Goal: Task Accomplishment & Management: Use online tool/utility

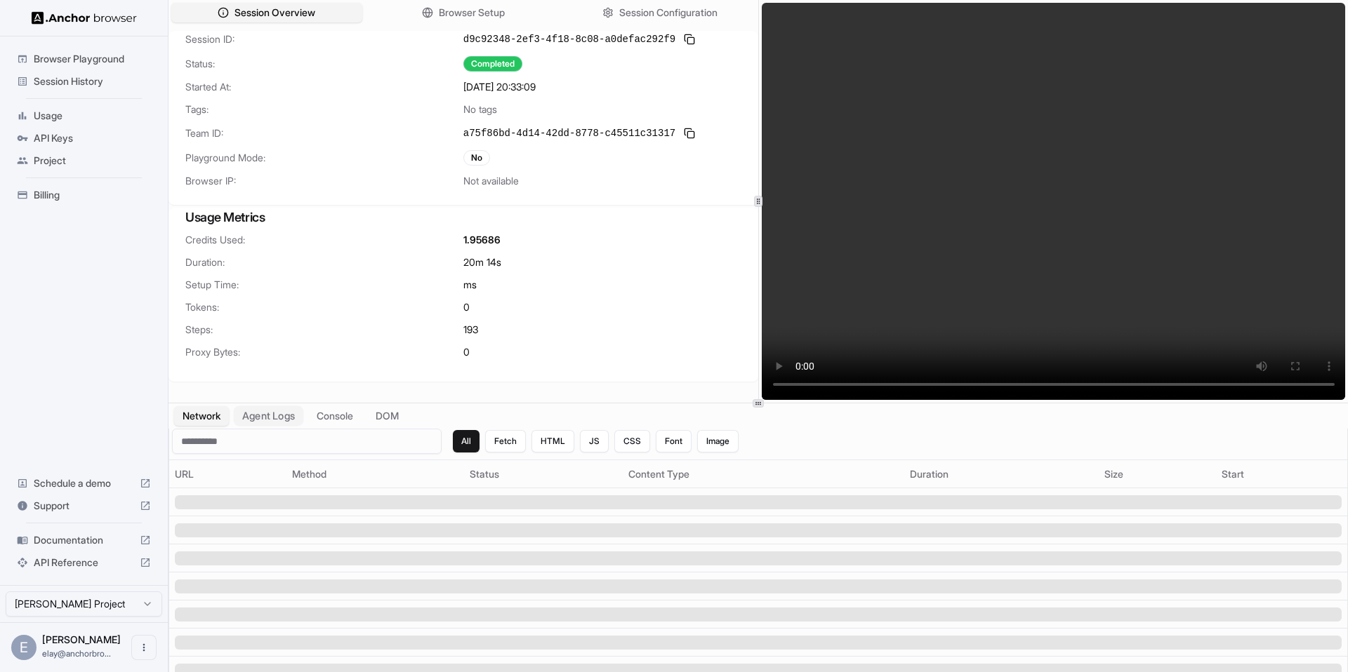
click at [283, 409] on button "Agent Logs" at bounding box center [269, 416] width 70 height 20
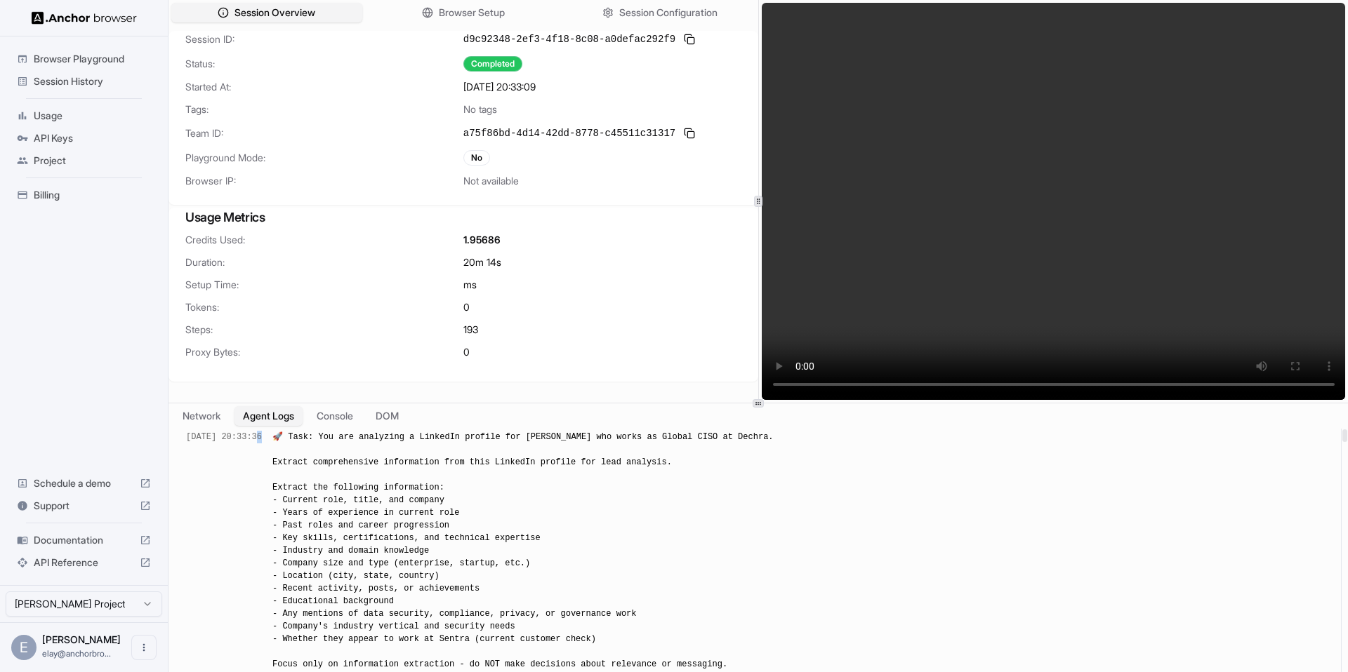
drag, startPoint x: 284, startPoint y: 435, endPoint x: 182, endPoint y: 431, distance: 102.6
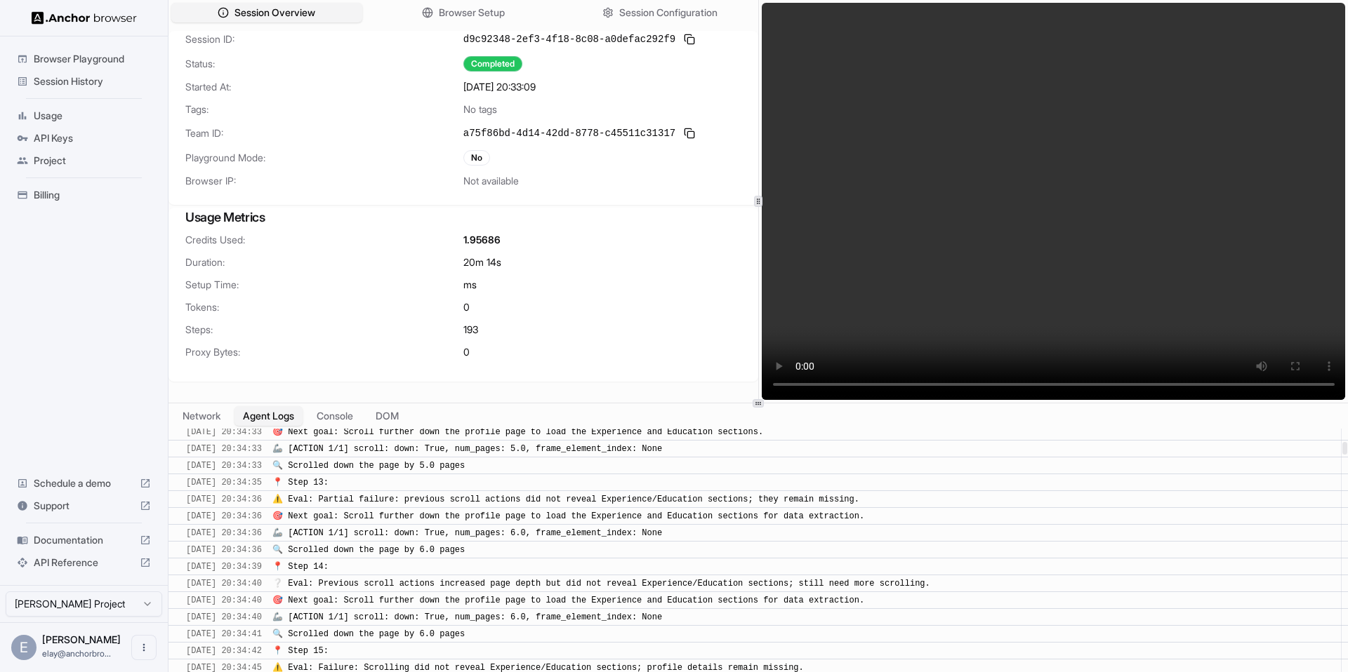
scroll to position [3416, 0]
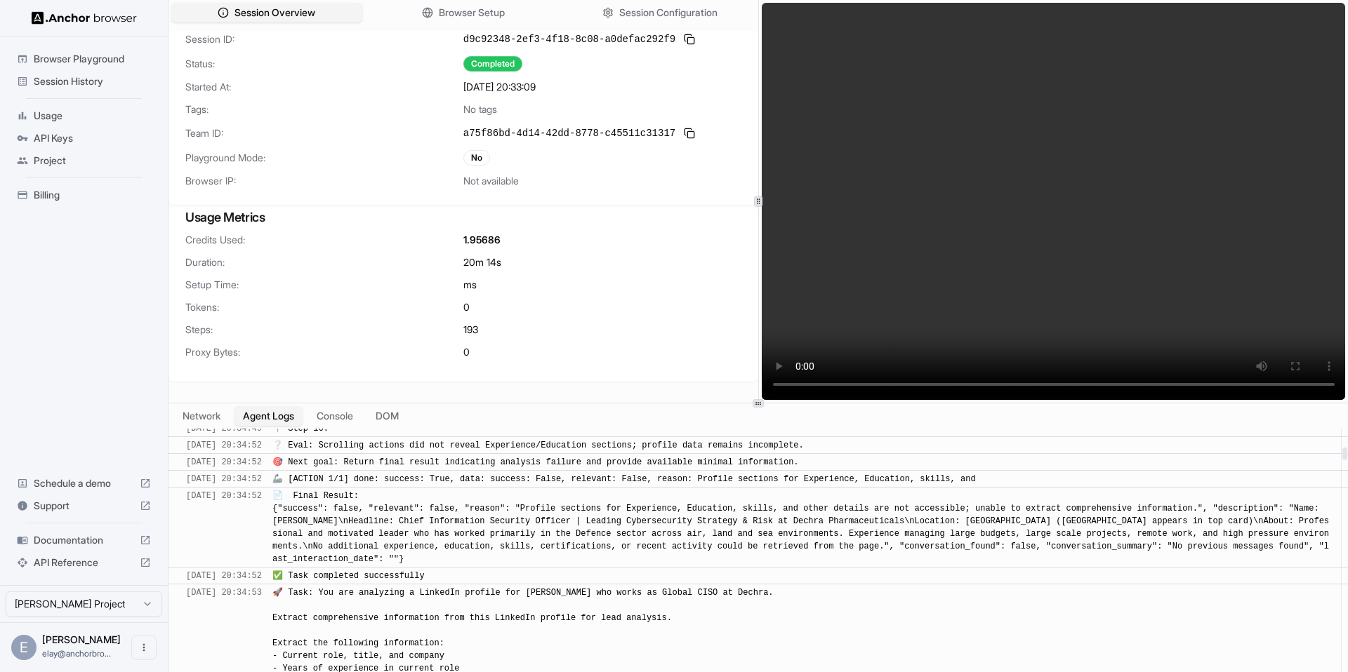
drag, startPoint x: 281, startPoint y: 496, endPoint x: 244, endPoint y: 501, distance: 38.3
click at [244, 501] on div "9/24/2025, 20:34:52" at bounding box center [224, 528] width 76 height 76
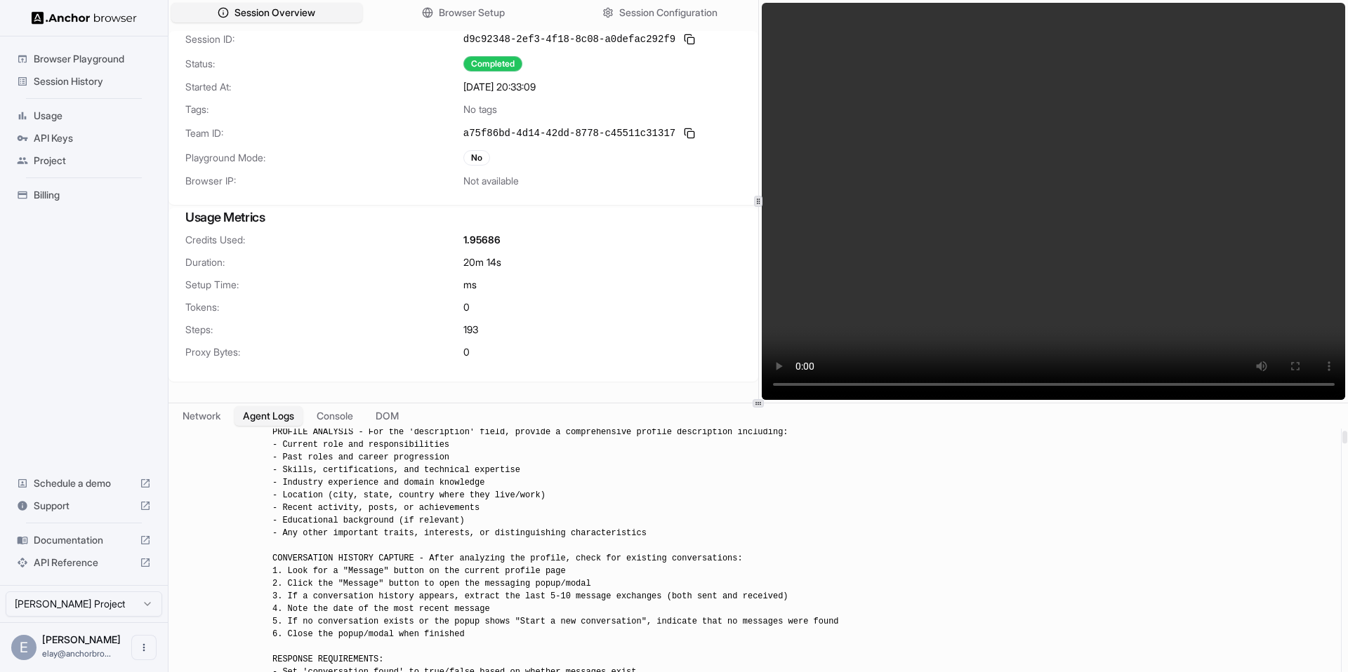
scroll to position [0, 0]
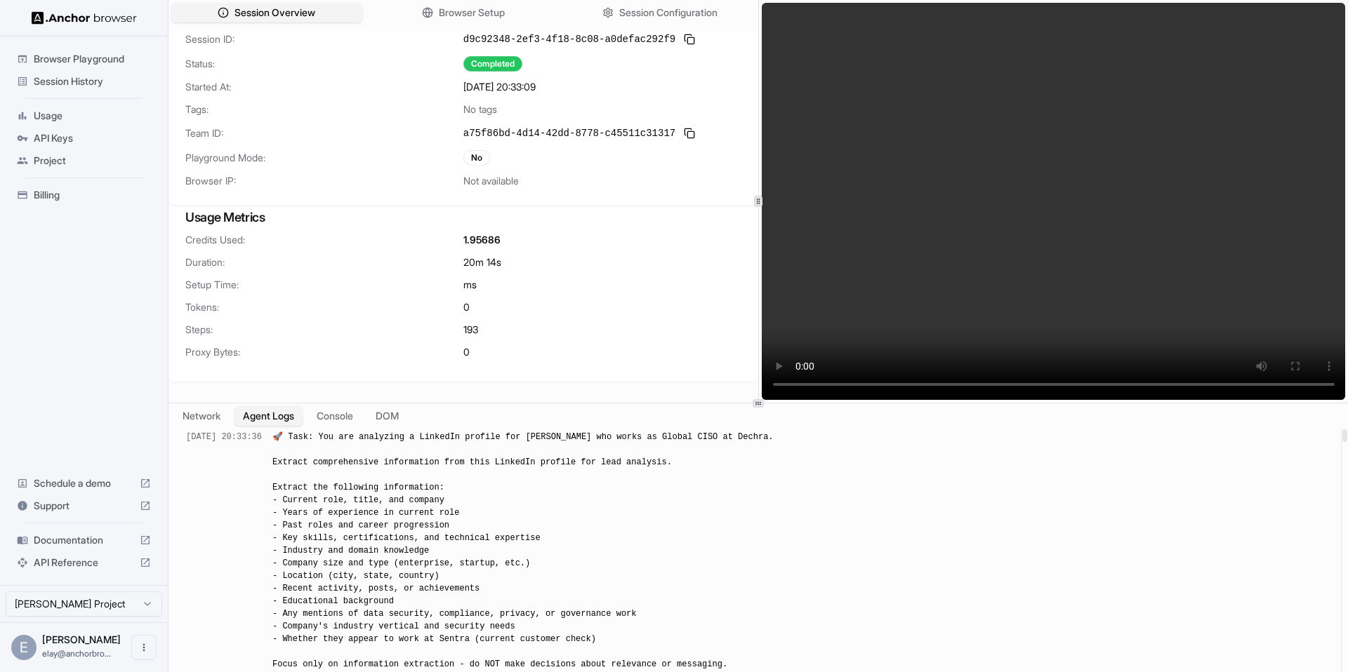
drag, startPoint x: 280, startPoint y: 438, endPoint x: 241, endPoint y: 440, distance: 38.7
drag, startPoint x: 557, startPoint y: 87, endPoint x: 462, endPoint y: 87, distance: 95.5
click at [462, 87] on div "Started At: 9/24/2025, 20:33:09" at bounding box center [463, 87] width 556 height 14
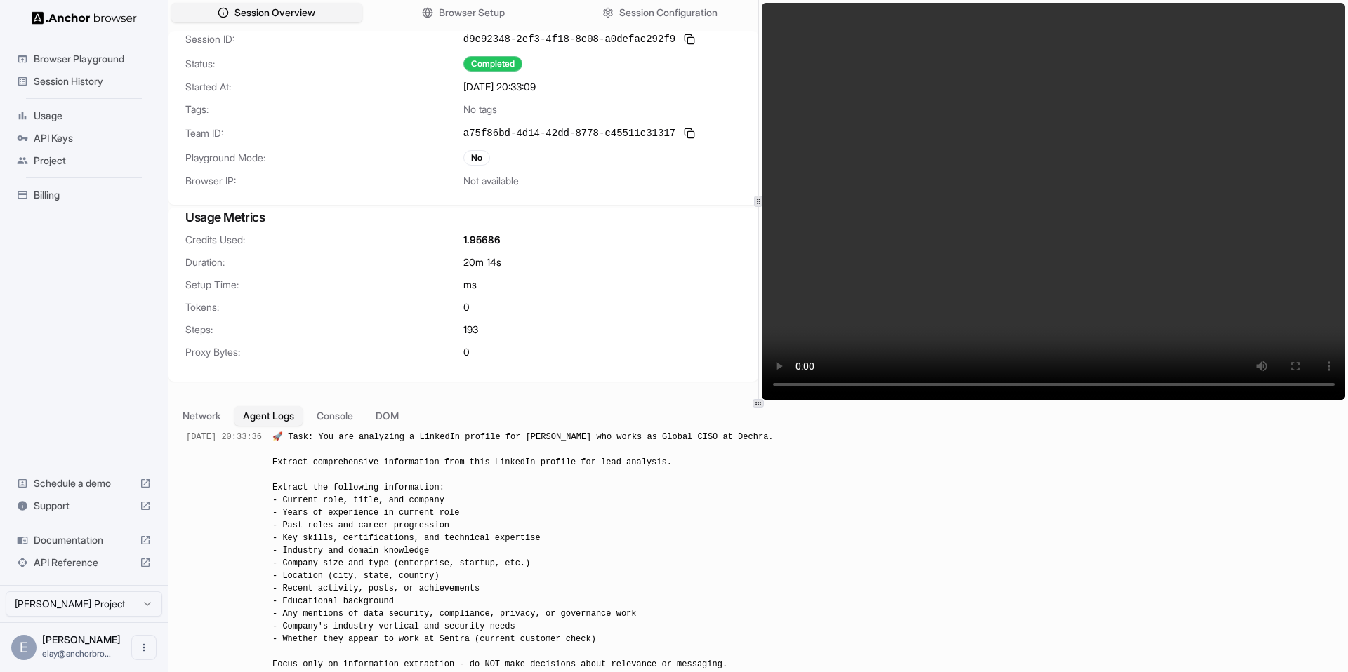
click at [536, 90] on span "9/24/2025, 20:33:09" at bounding box center [499, 87] width 72 height 14
drag, startPoint x: 566, startPoint y: 87, endPoint x: 448, endPoint y: 88, distance: 118.6
click at [448, 88] on div "Started At: 9/24/2025, 20:33:09" at bounding box center [463, 87] width 556 height 14
click at [536, 83] on span "9/24/2025, 20:33:09" at bounding box center [499, 87] width 72 height 14
drag, startPoint x: 556, startPoint y: 84, endPoint x: 519, endPoint y: 90, distance: 37.0
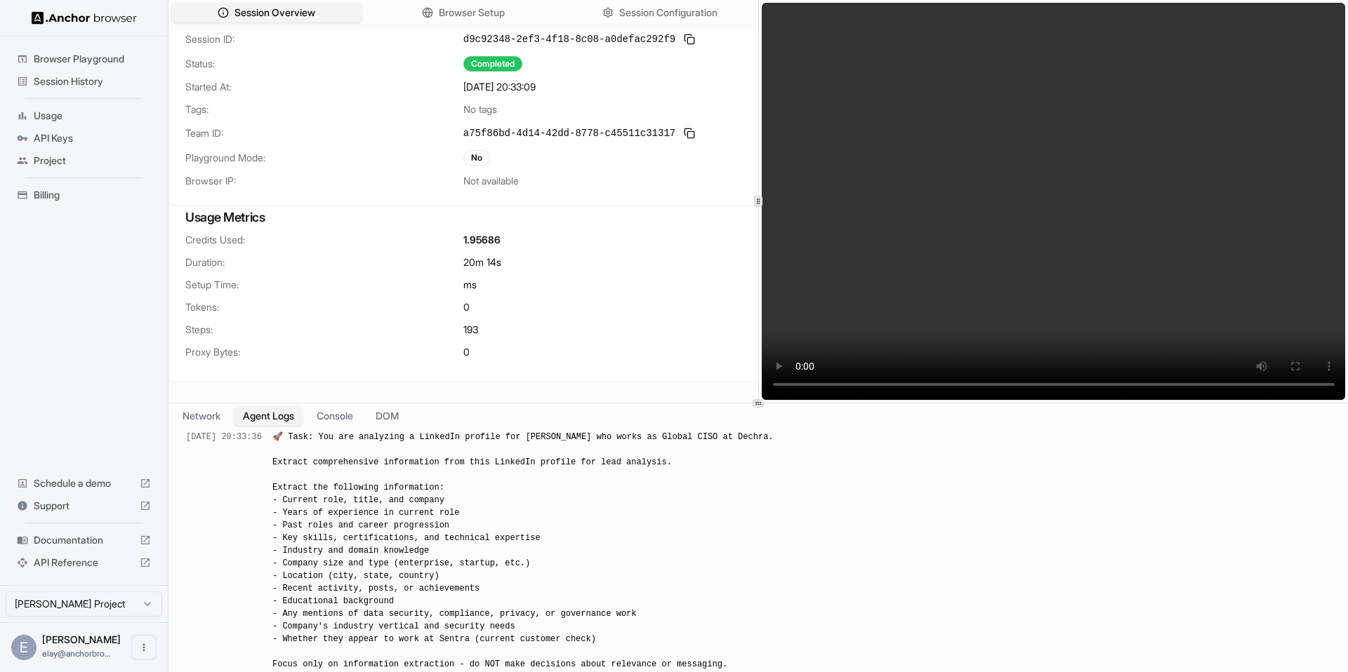
click at [519, 90] on span "9/24/2025, 20:33:09" at bounding box center [499, 87] width 72 height 14
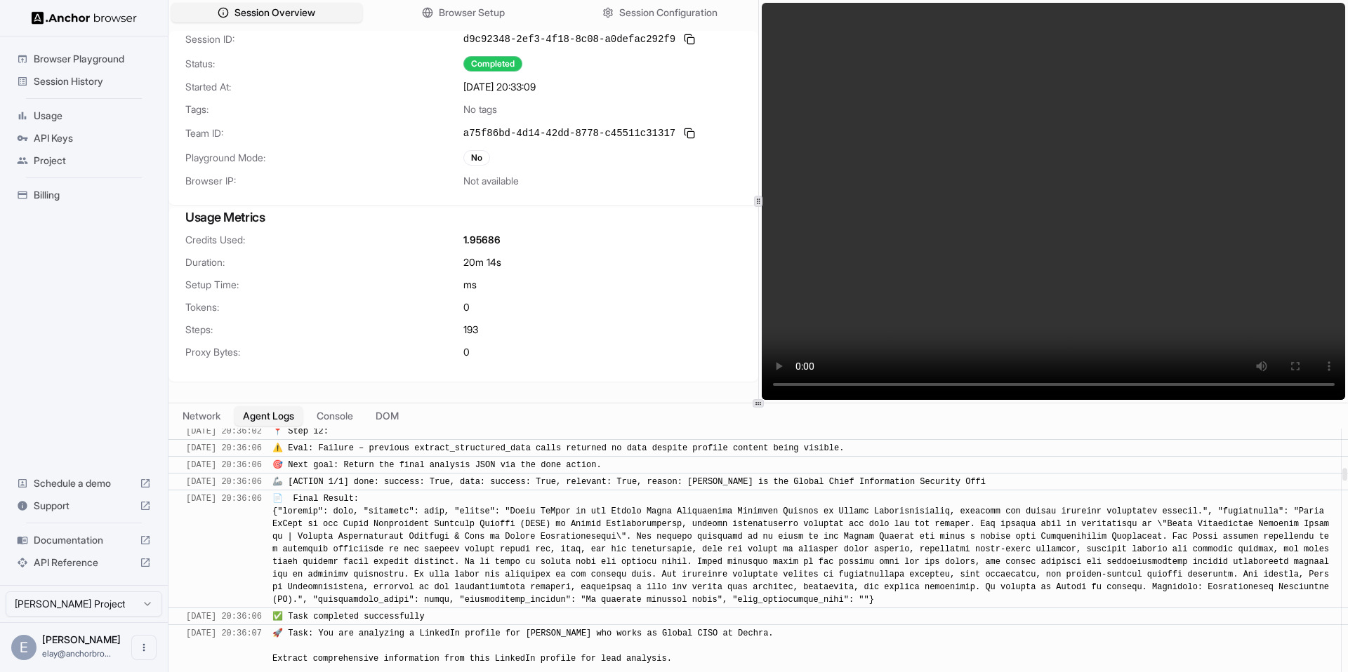
scroll to position [7373, 0]
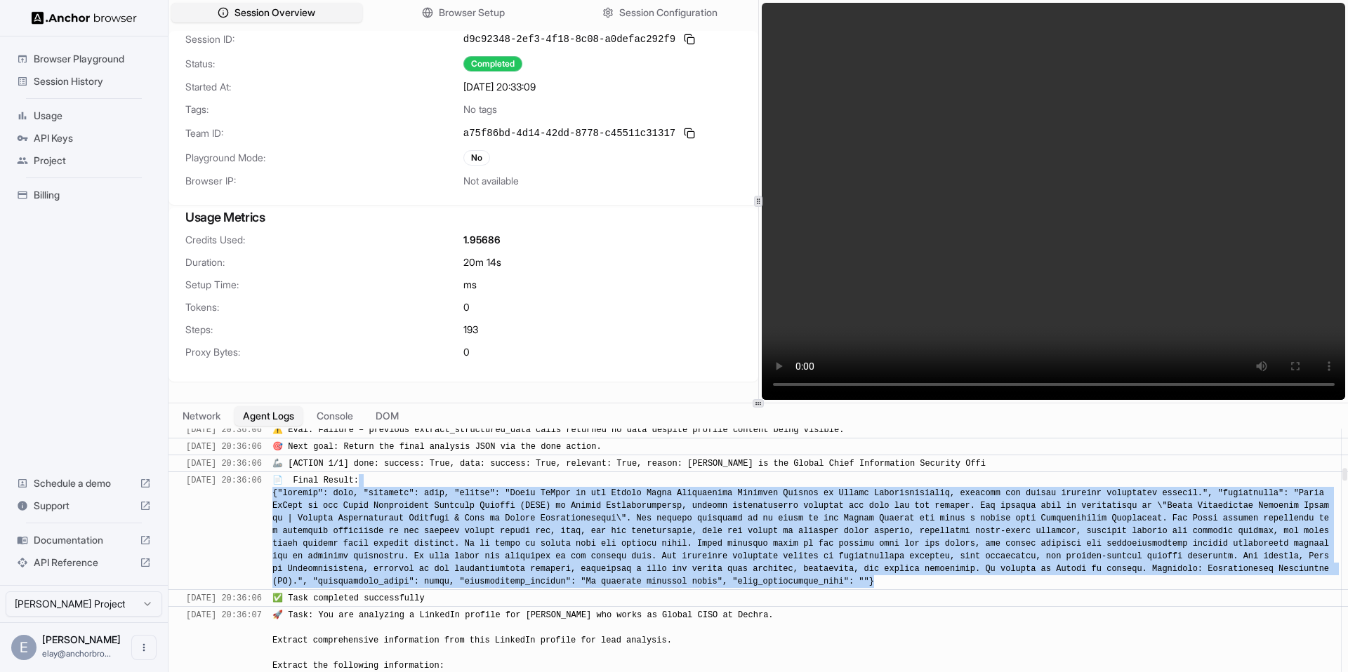
drag, startPoint x: 1072, startPoint y: 579, endPoint x: 694, endPoint y: 511, distance: 383.7
click at [729, 484] on div "📄 Final Result:" at bounding box center [802, 532] width 1060 height 114
click at [687, 516] on span "📄 Final Result:" at bounding box center [802, 531] width 1061 height 111
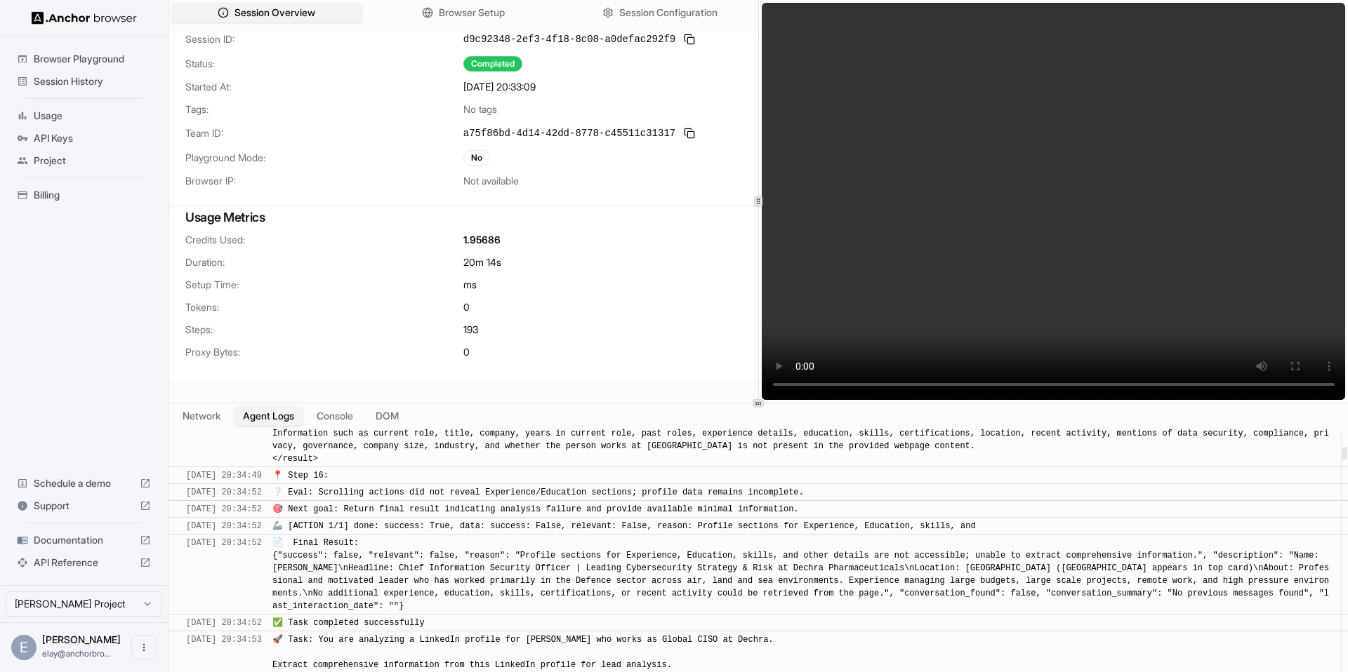
scroll to position [3434, 0]
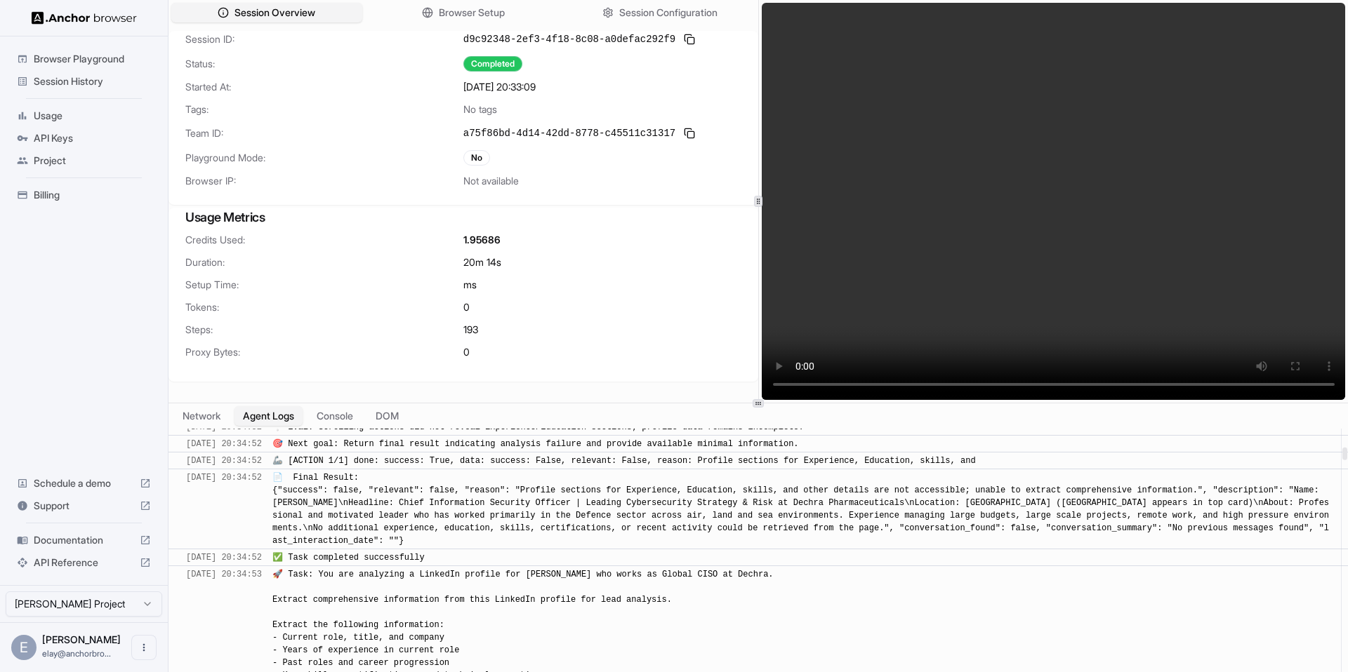
drag, startPoint x: 550, startPoint y: 543, endPoint x: 284, endPoint y: 474, distance: 274.3
click at [284, 474] on div "​ 9/24/2025, 20:34:52 📄 Final Result: {"success": false, "relevant": false, "re…" at bounding box center [757, 509] width 1179 height 81
click at [364, 491] on span "📄 Final Result: {"success": false, "relevant": false, "reason": "Profile sectio…" at bounding box center [800, 509] width 1056 height 73
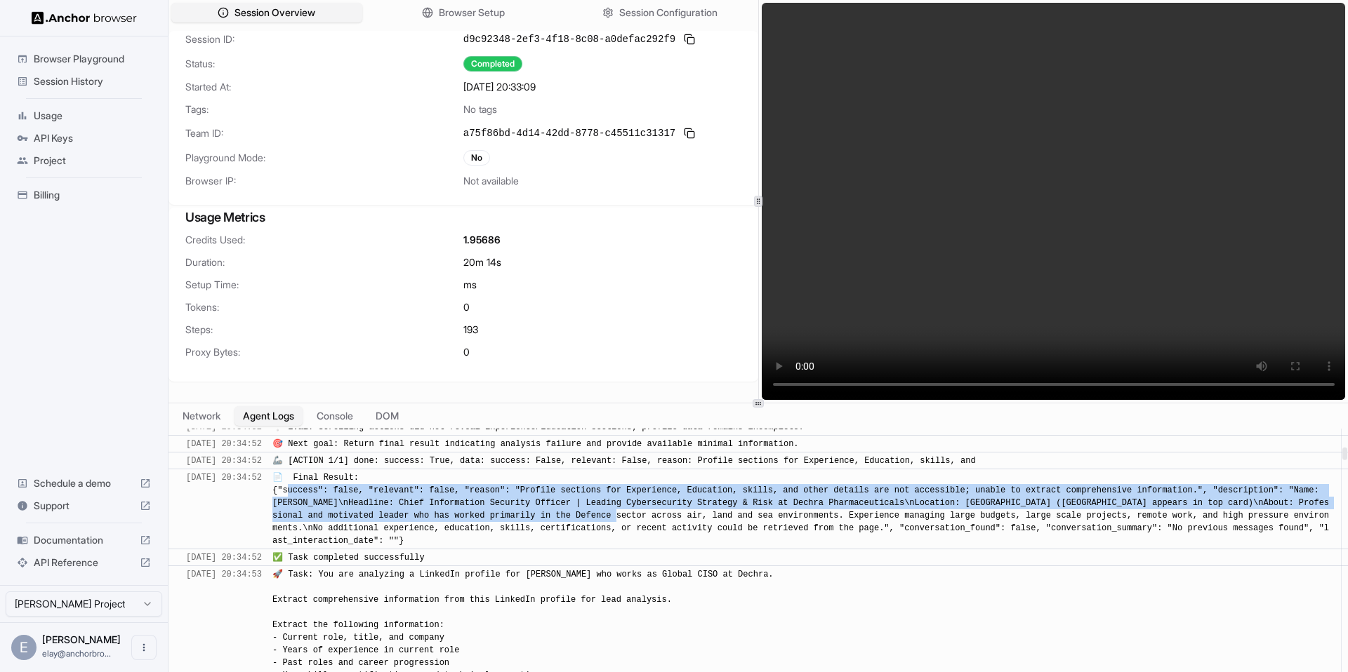
drag, startPoint x: 358, startPoint y: 491, endPoint x: 682, endPoint y: 510, distance: 324.2
click at [682, 510] on span "📄 Final Result: {"success": false, "relevant": false, "reason": "Profile sectio…" at bounding box center [800, 509] width 1056 height 73
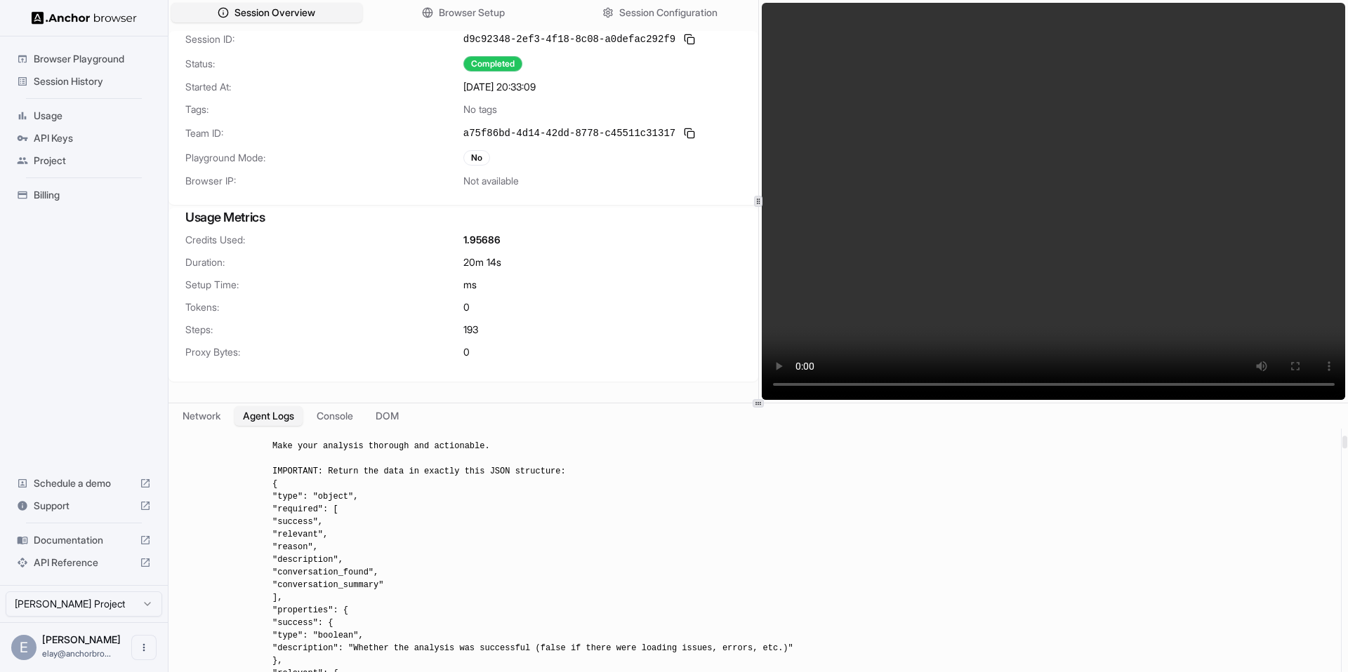
scroll to position [1233, 0]
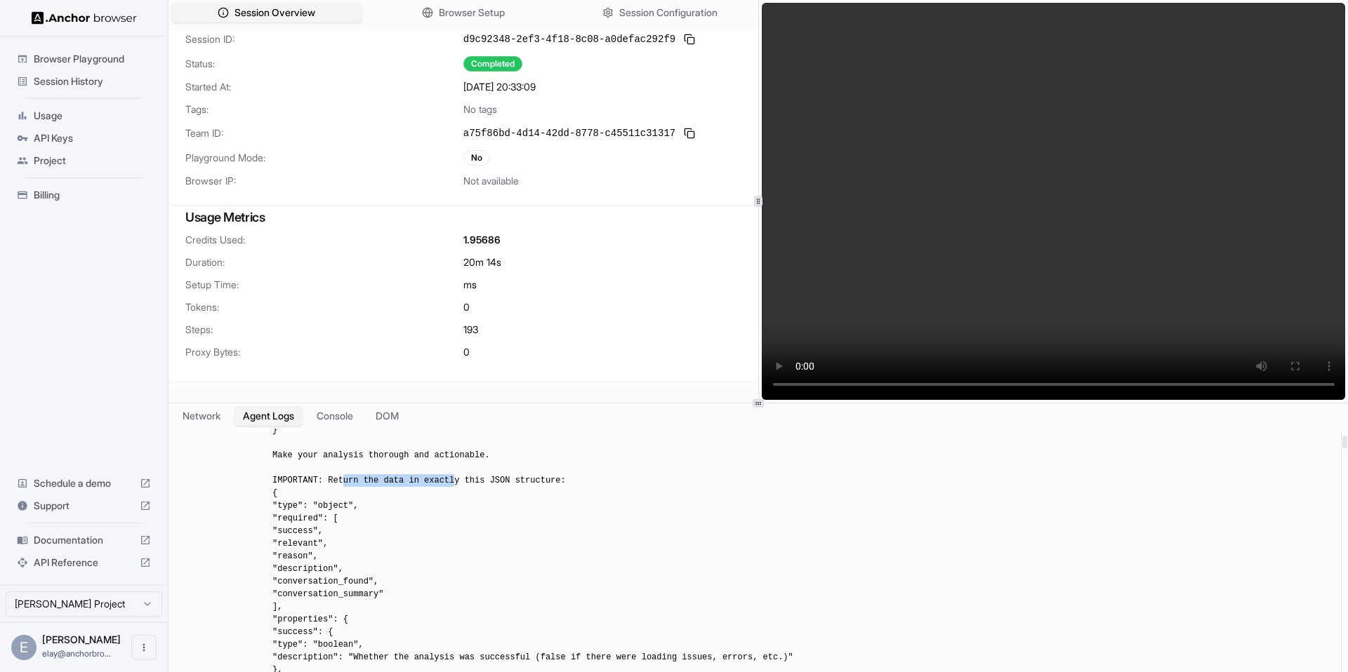
drag, startPoint x: 364, startPoint y: 479, endPoint x: 473, endPoint y: 481, distance: 109.5
click at [473, 481] on span "🚀 Task: You are analyzing a LinkedIn profile for Craig McEwen who works as Glob…" at bounding box center [684, 114] width 824 height 1829
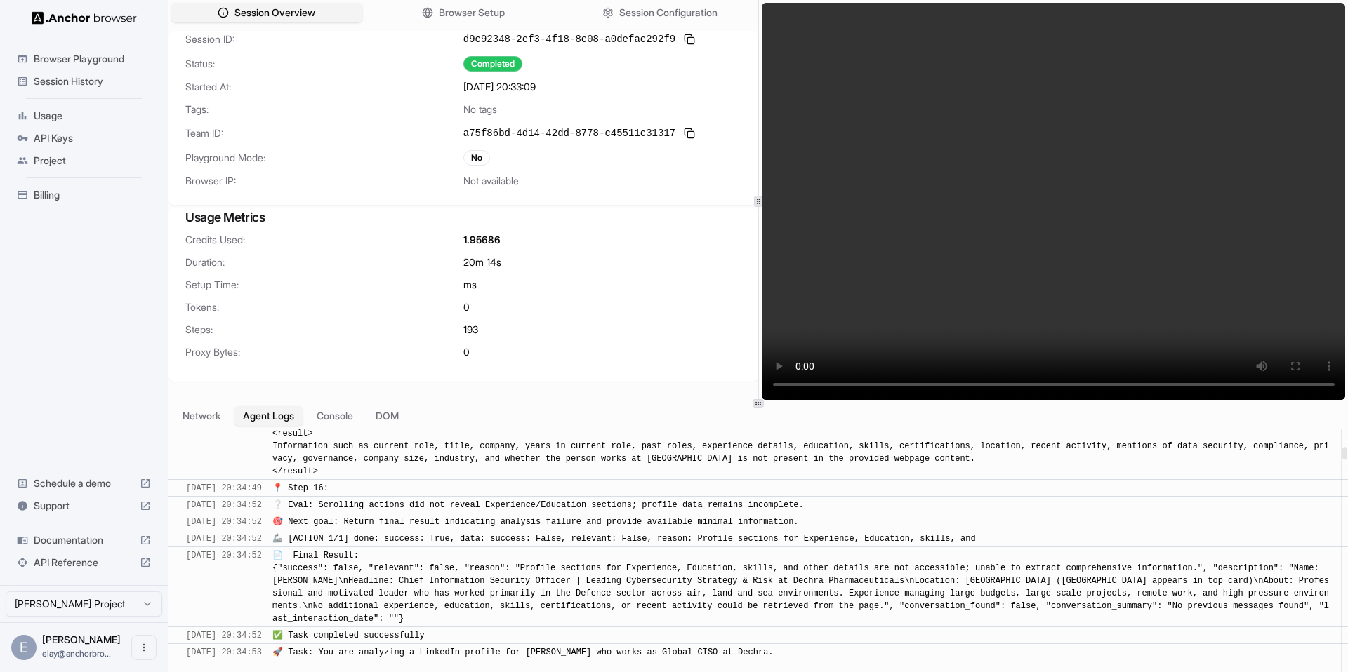
scroll to position [3364, 0]
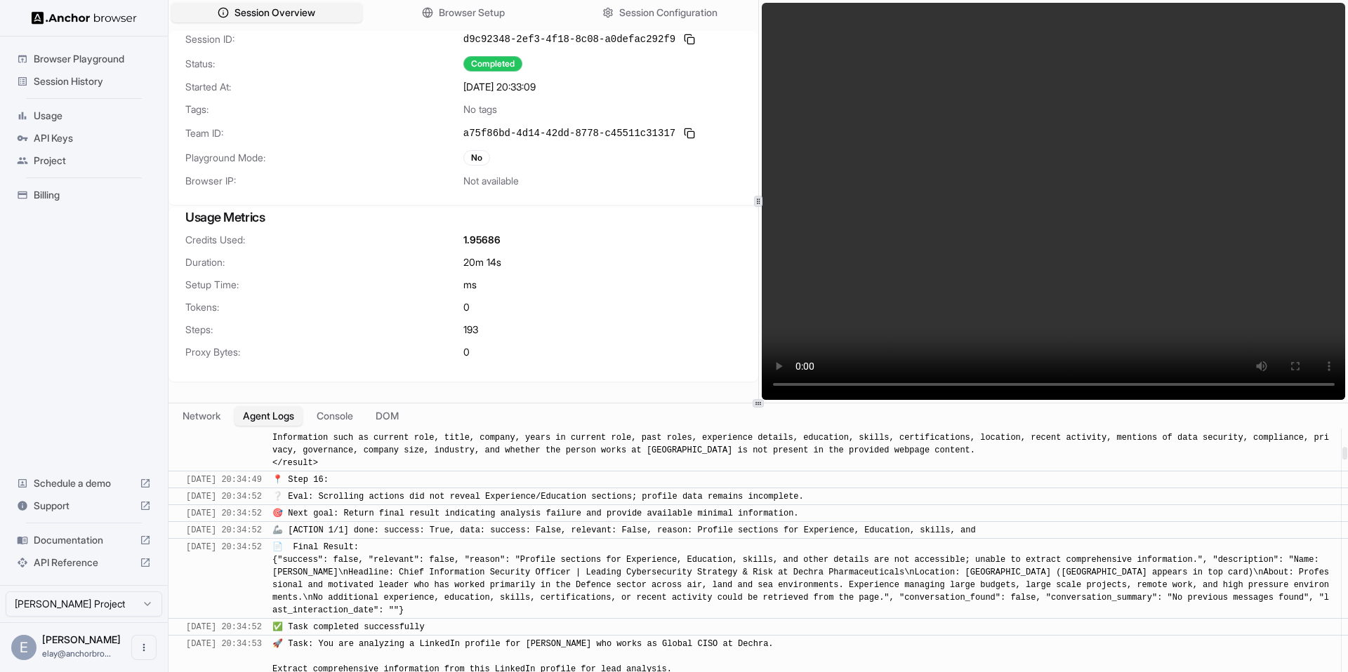
click at [340, 631] on span "✅ Task completed successfully" at bounding box center [348, 628] width 152 height 10
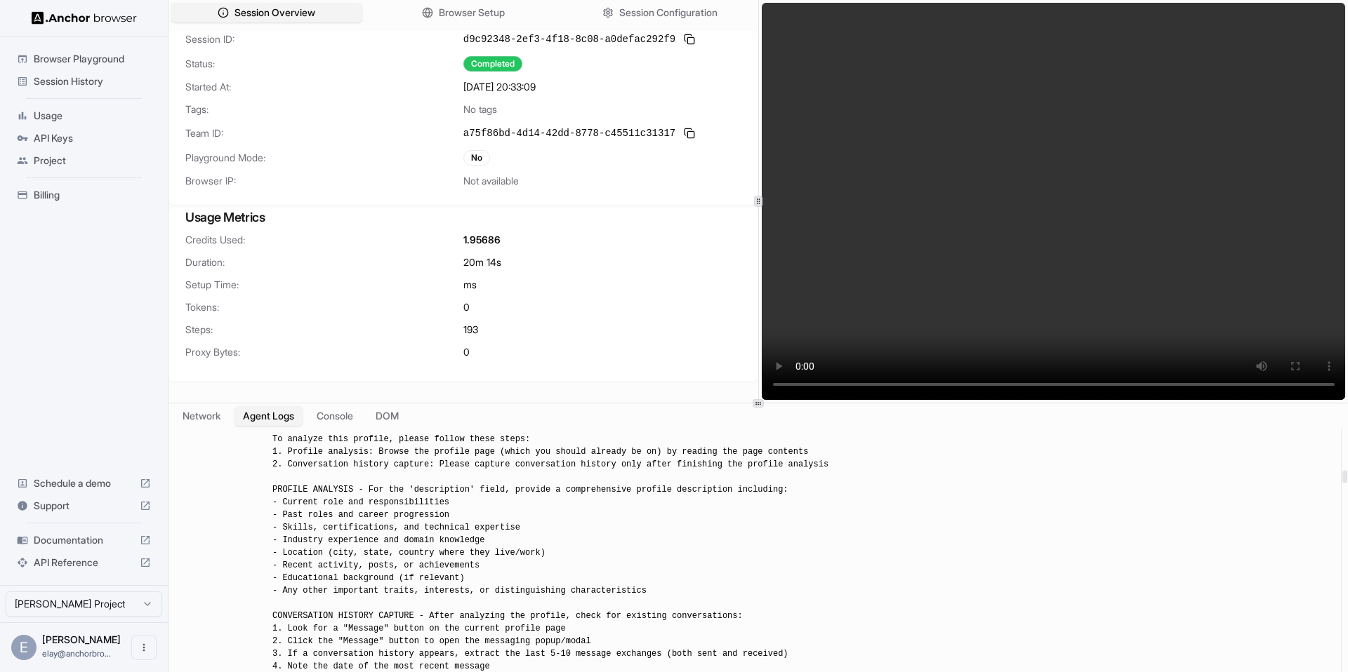
scroll to position [7785, 0]
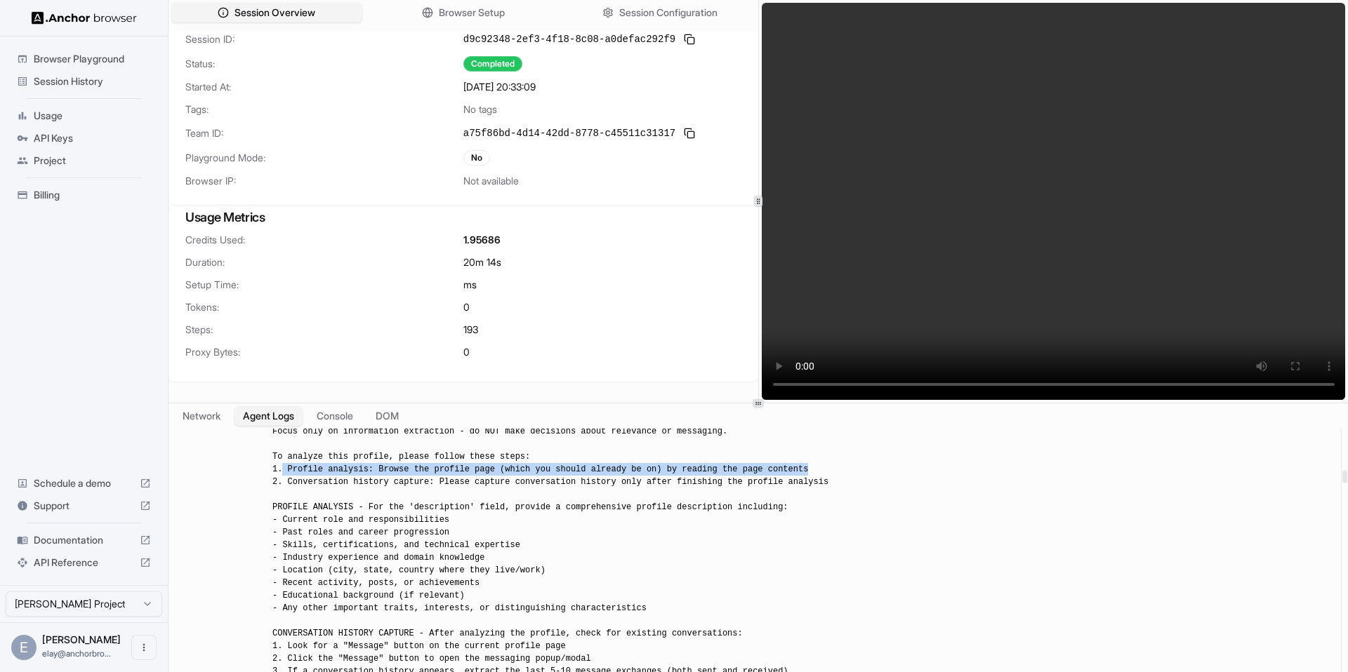
drag, startPoint x: 304, startPoint y: 471, endPoint x: 848, endPoint y: 465, distance: 544.1
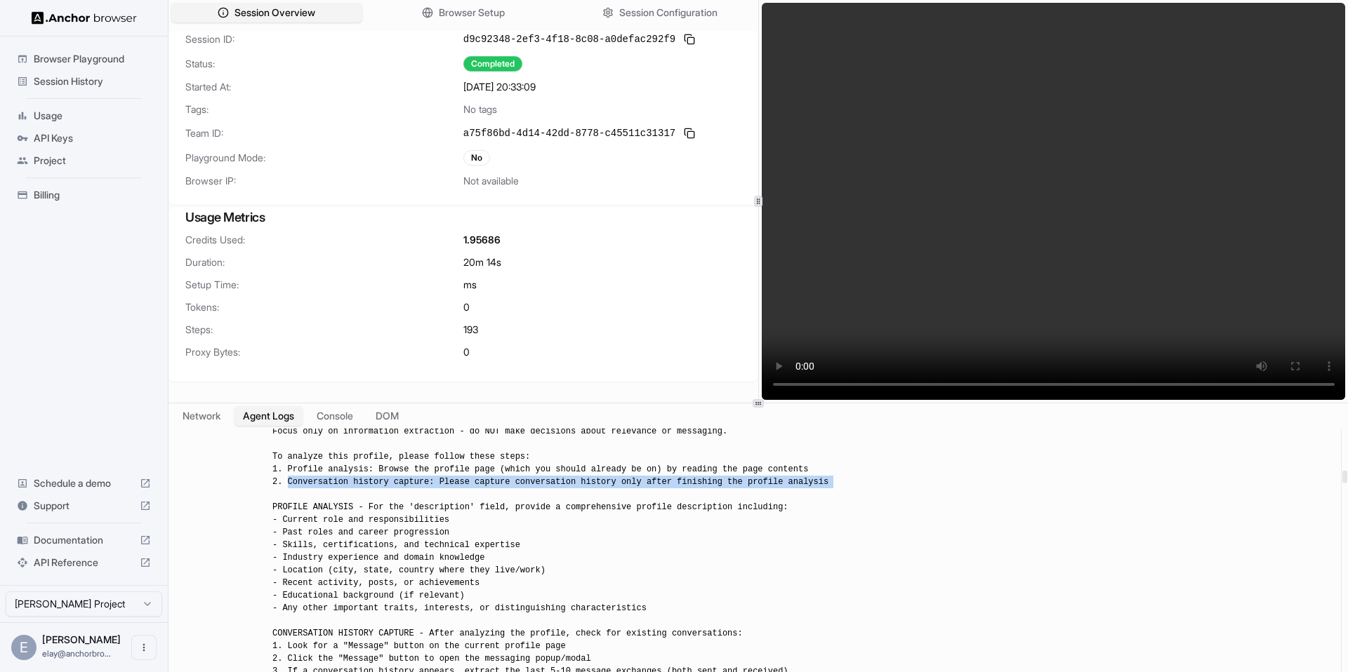
drag, startPoint x: 345, startPoint y: 481, endPoint x: 962, endPoint y: 490, distance: 617.1
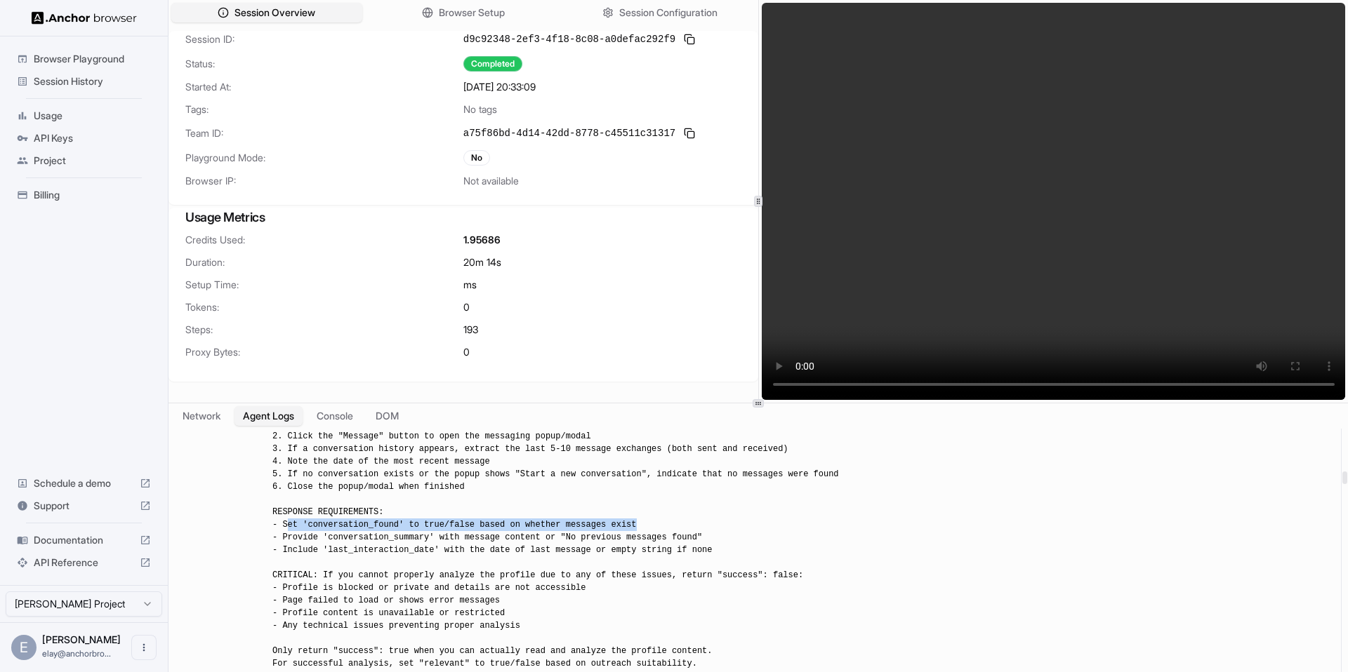
drag, startPoint x: 317, startPoint y: 526, endPoint x: 658, endPoint y: 524, distance: 340.5
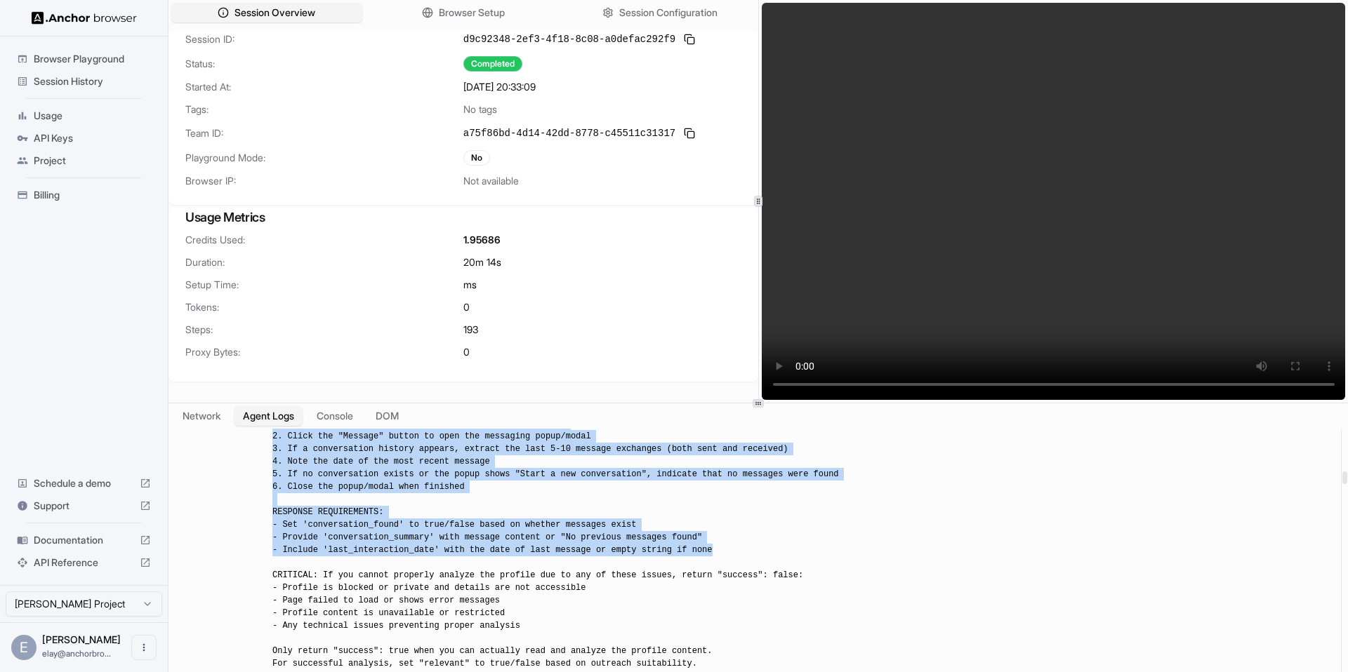
drag, startPoint x: 739, startPoint y: 550, endPoint x: 292, endPoint y: 511, distance: 448.9
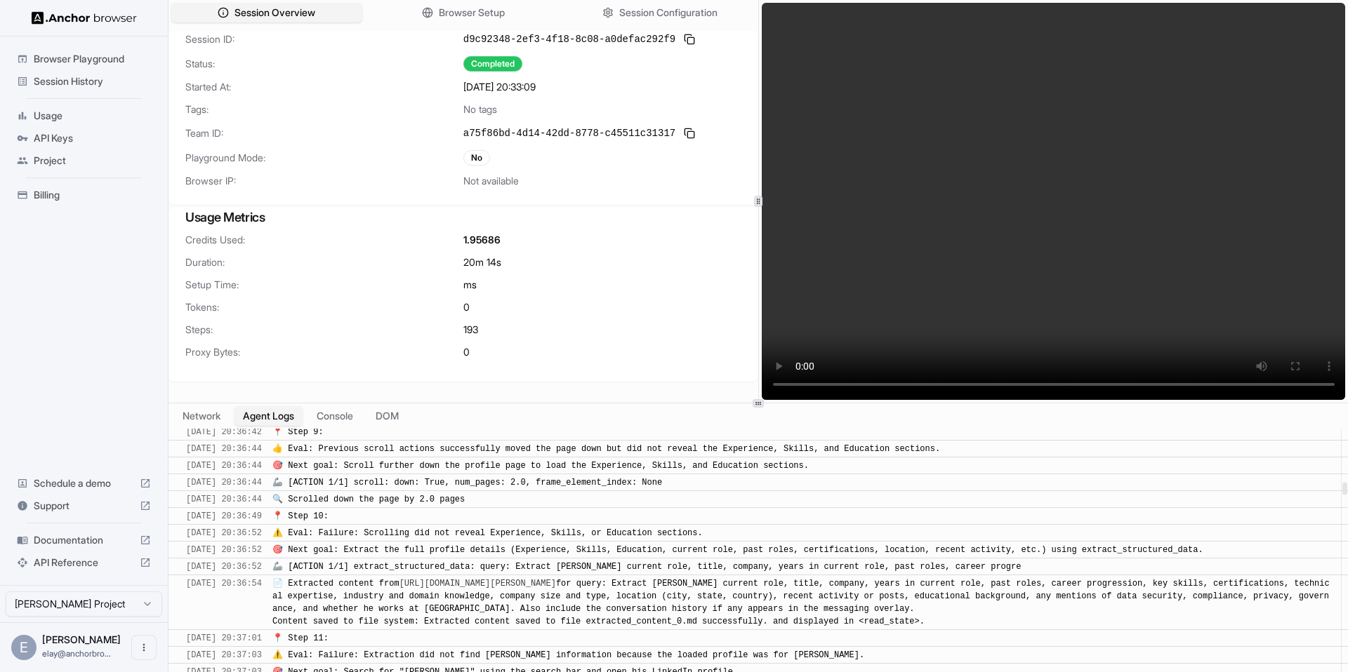
scroll to position [10107, 0]
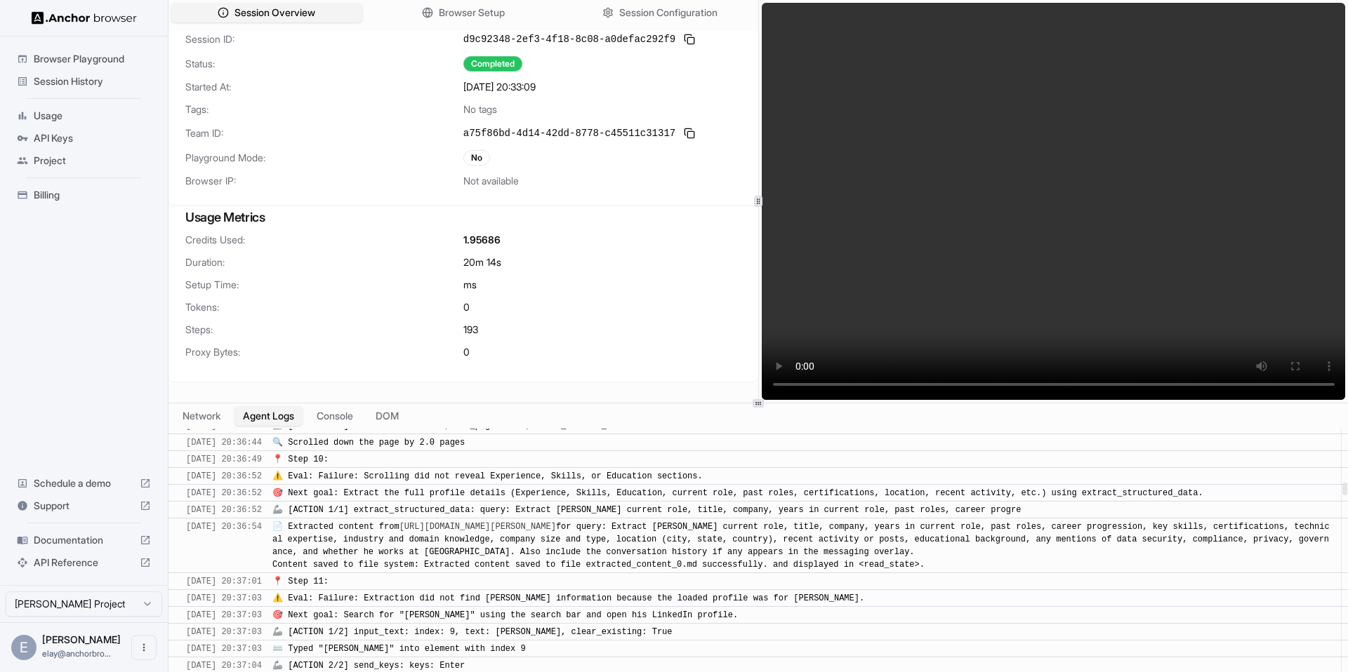
drag, startPoint x: 421, startPoint y: 531, endPoint x: 953, endPoint y: 563, distance: 532.3
click at [953, 563] on div "📄 Extracted content from https://www.linkedin.com/in/dean-agron/ for query: Ext…" at bounding box center [802, 546] width 1060 height 51
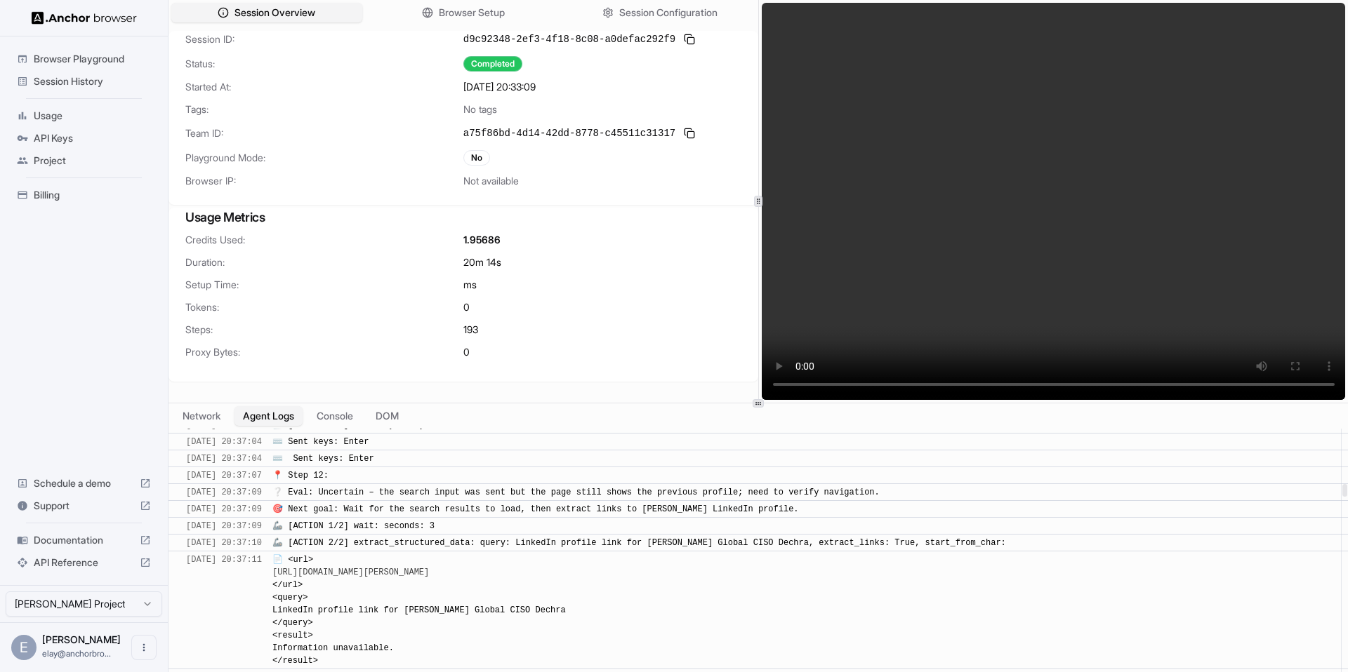
scroll to position [10403, 0]
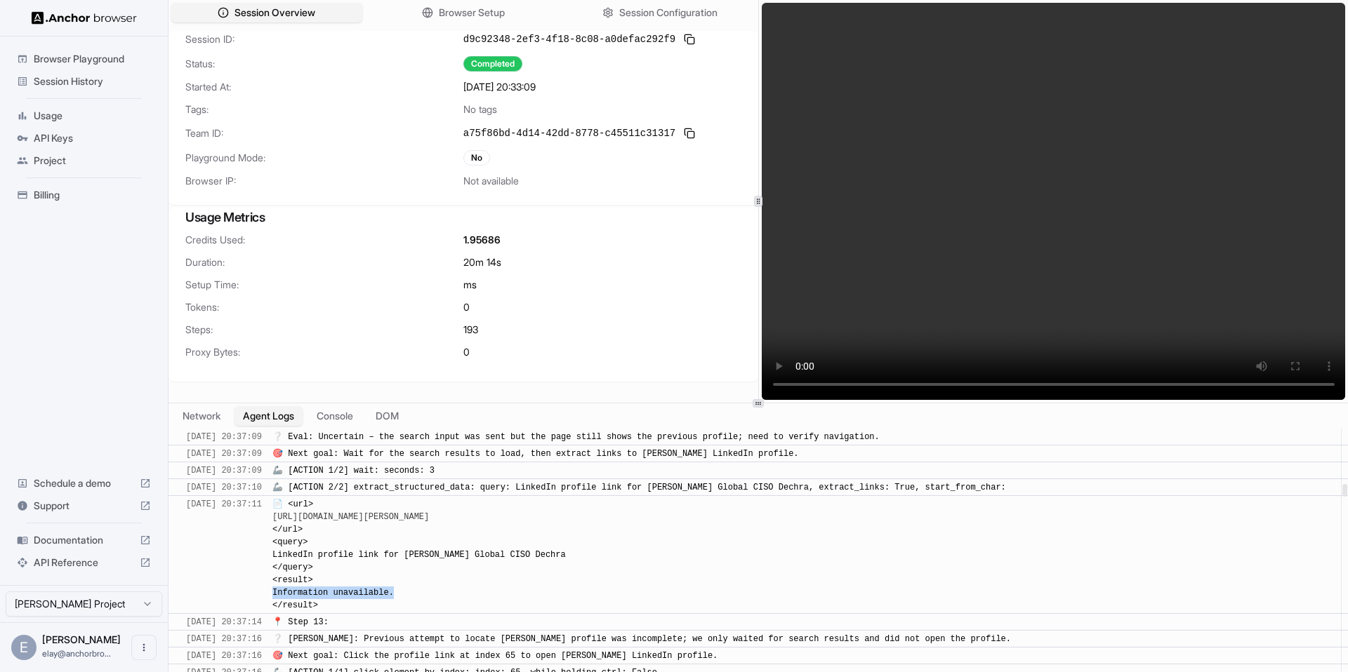
drag, startPoint x: 435, startPoint y: 596, endPoint x: 295, endPoint y: 589, distance: 139.9
click at [295, 589] on div "📄 <url> https://www.linkedin.com/search/results/all/?keywords=Craig%20McEwen&or…" at bounding box center [418, 555] width 293 height 114
click at [357, 554] on span "📄 <url> https://www.linkedin.com/search/results/all/?keywords=Craig%20McEwen&or…" at bounding box center [418, 555] width 293 height 111
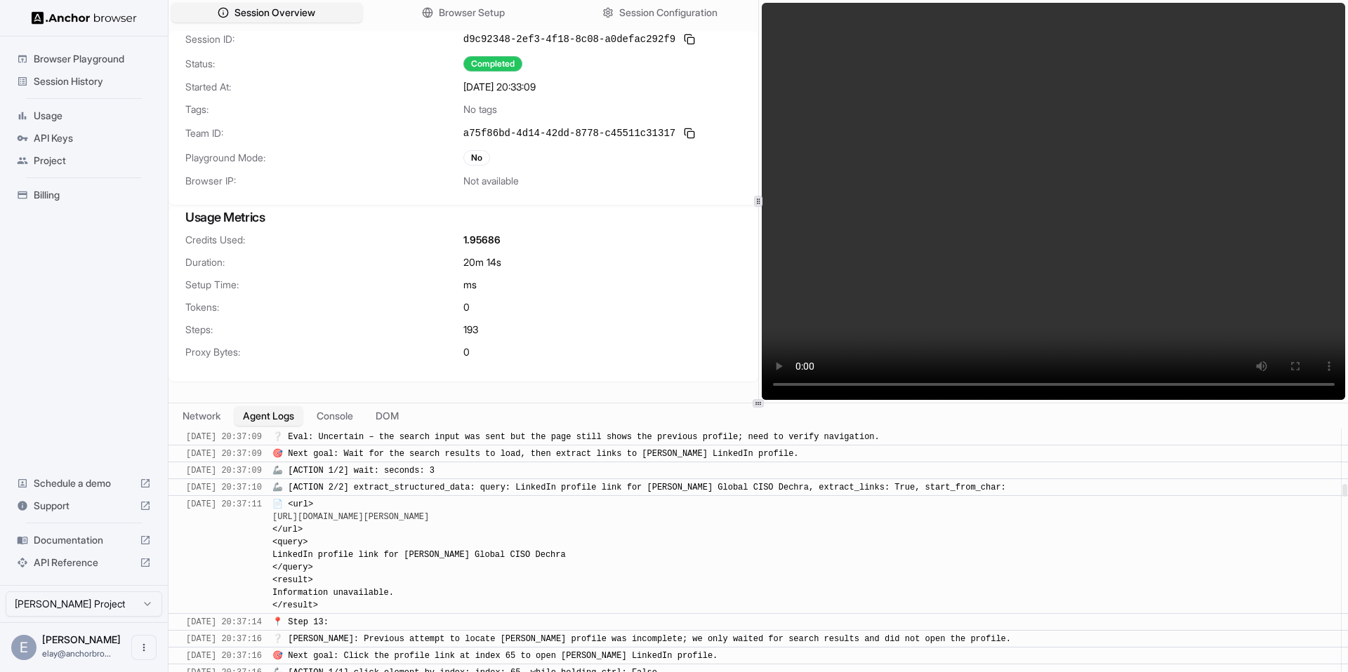
click at [966, 574] on div "📄 <url> https://www.linkedin.com/search/results/all/?keywords=Craig%20McEwen&or…" at bounding box center [802, 555] width 1060 height 114
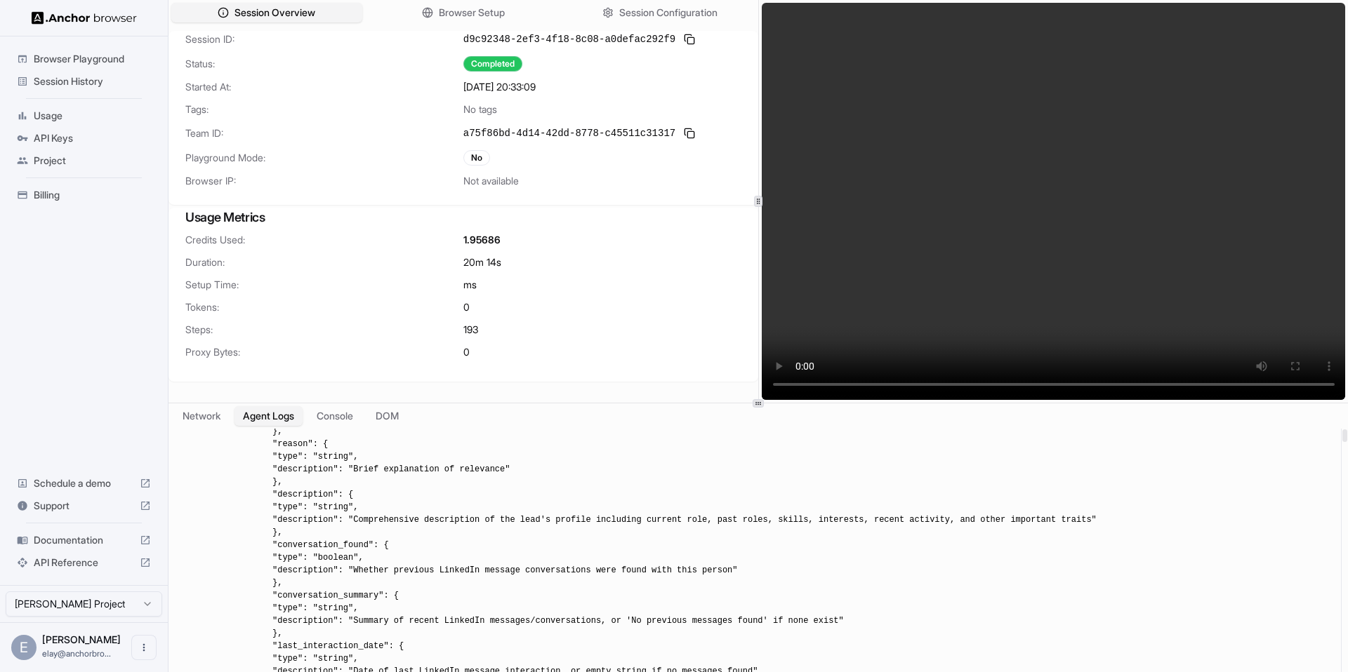
scroll to position [0, 0]
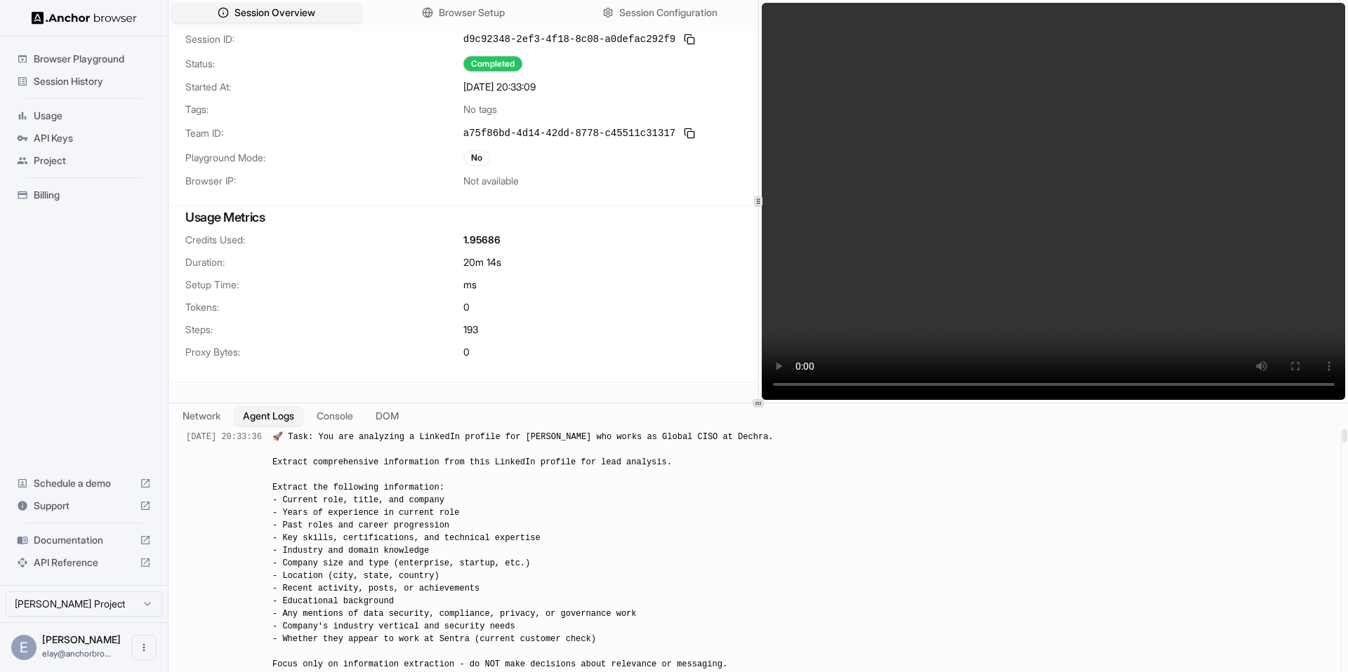
drag, startPoint x: 1344, startPoint y: 605, endPoint x: 1347, endPoint y: 356, distance: 249.2
click at [1347, 429] on div at bounding box center [1344, 563] width 7 height 269
drag, startPoint x: 281, startPoint y: 439, endPoint x: 235, endPoint y: 439, distance: 46.3
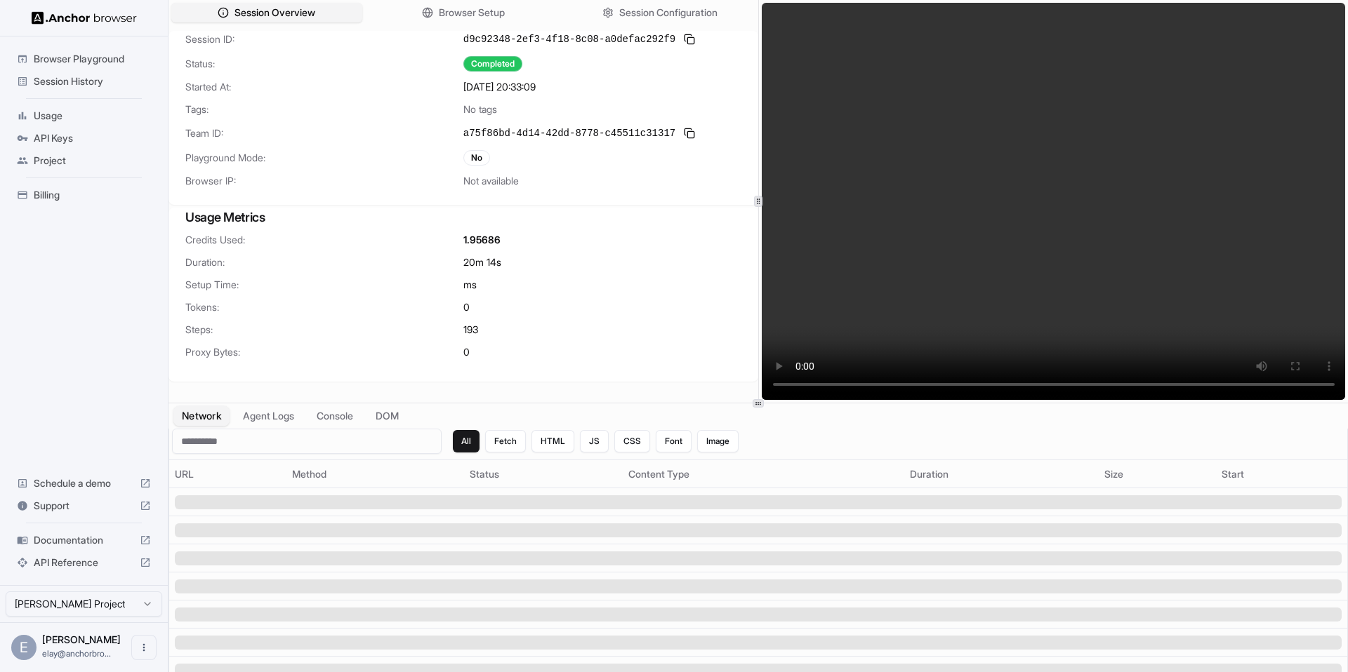
click at [210, 412] on button "Network" at bounding box center [201, 416] width 56 height 20
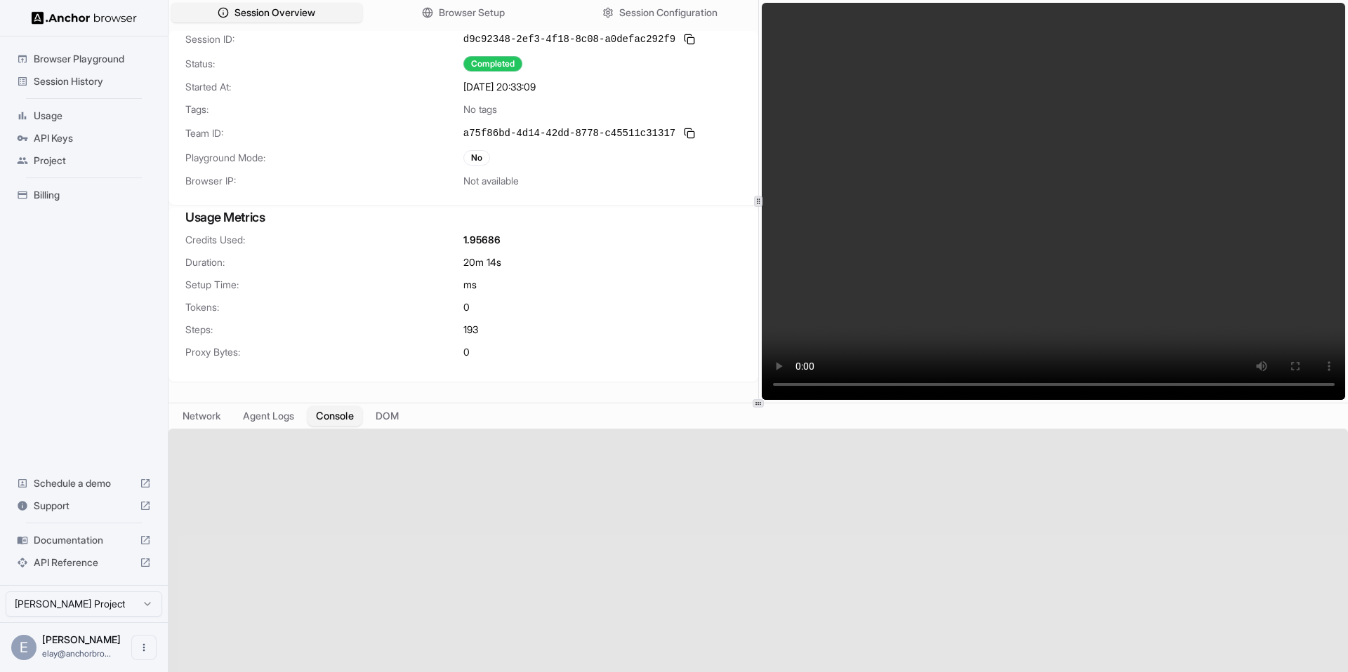
click at [347, 419] on button "Console" at bounding box center [334, 416] width 55 height 20
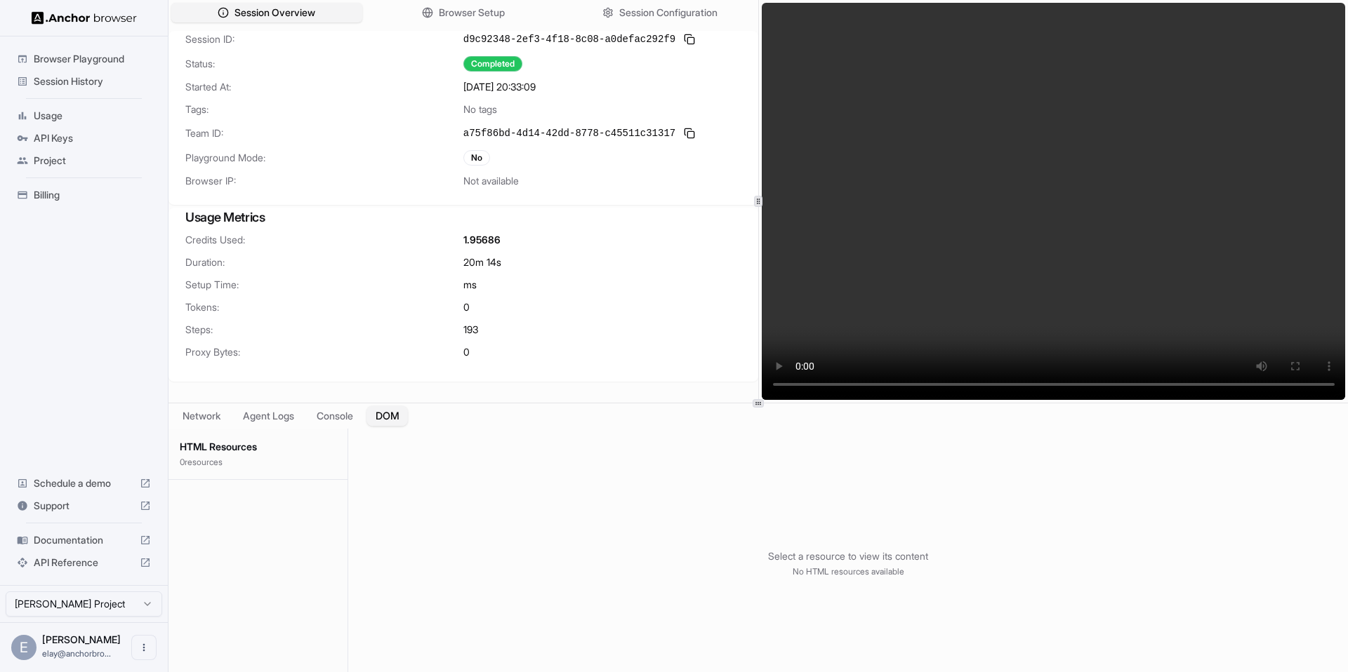
click at [393, 416] on button "DOM" at bounding box center [386, 416] width 41 height 20
click at [276, 417] on button "Agent Logs" at bounding box center [269, 416] width 70 height 20
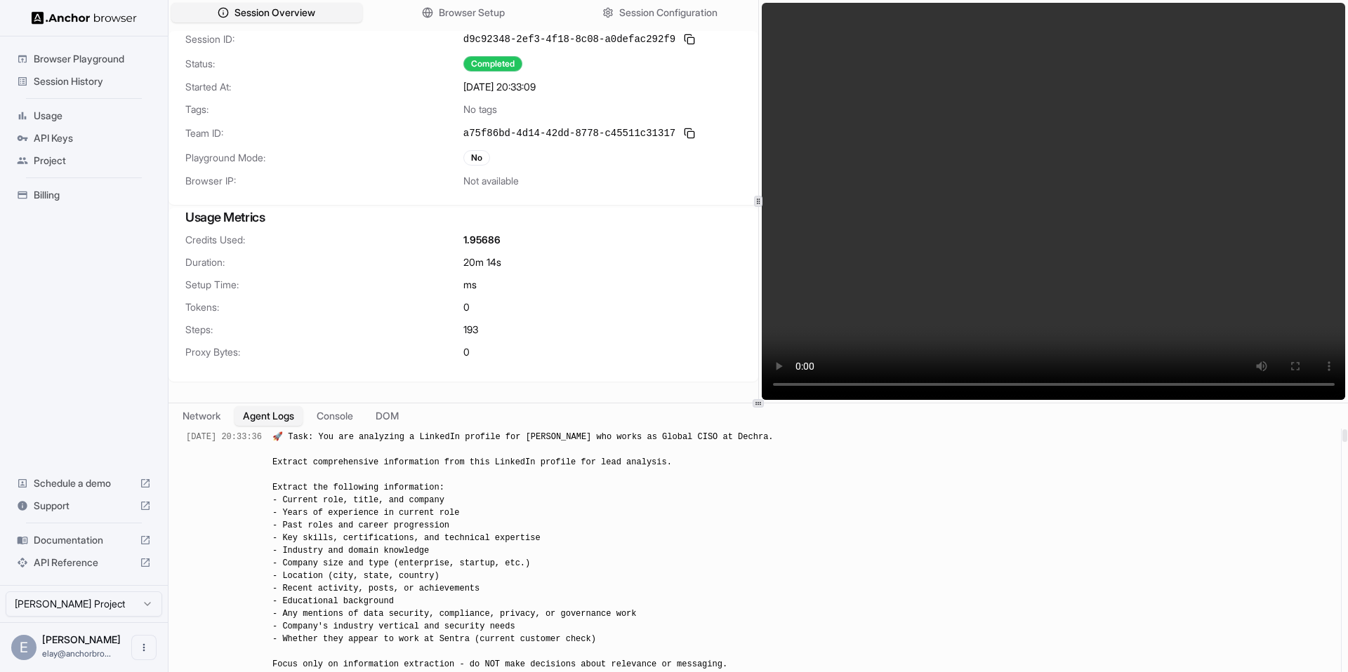
drag, startPoint x: 286, startPoint y: 466, endPoint x: 628, endPoint y: 597, distance: 366.6
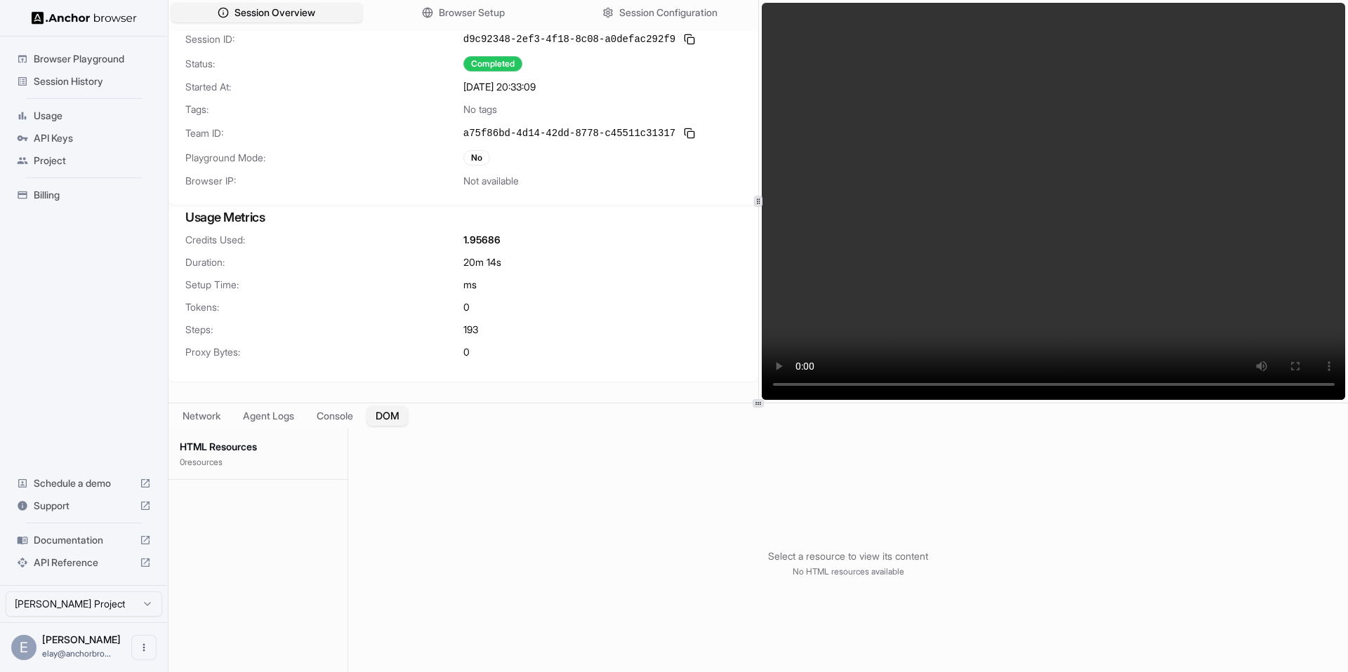
click at [402, 425] on button "DOM" at bounding box center [386, 416] width 41 height 20
click at [222, 421] on button "Network" at bounding box center [201, 416] width 56 height 20
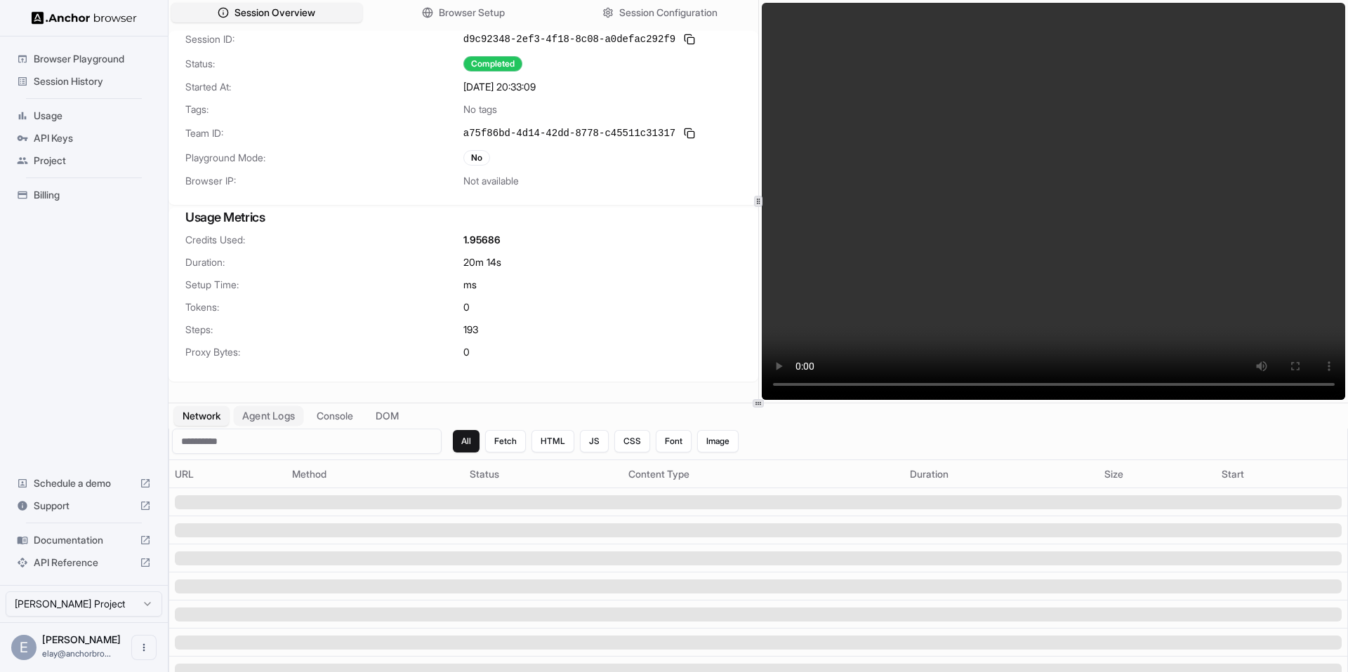
click at [267, 420] on button "Agent Logs" at bounding box center [269, 416] width 70 height 20
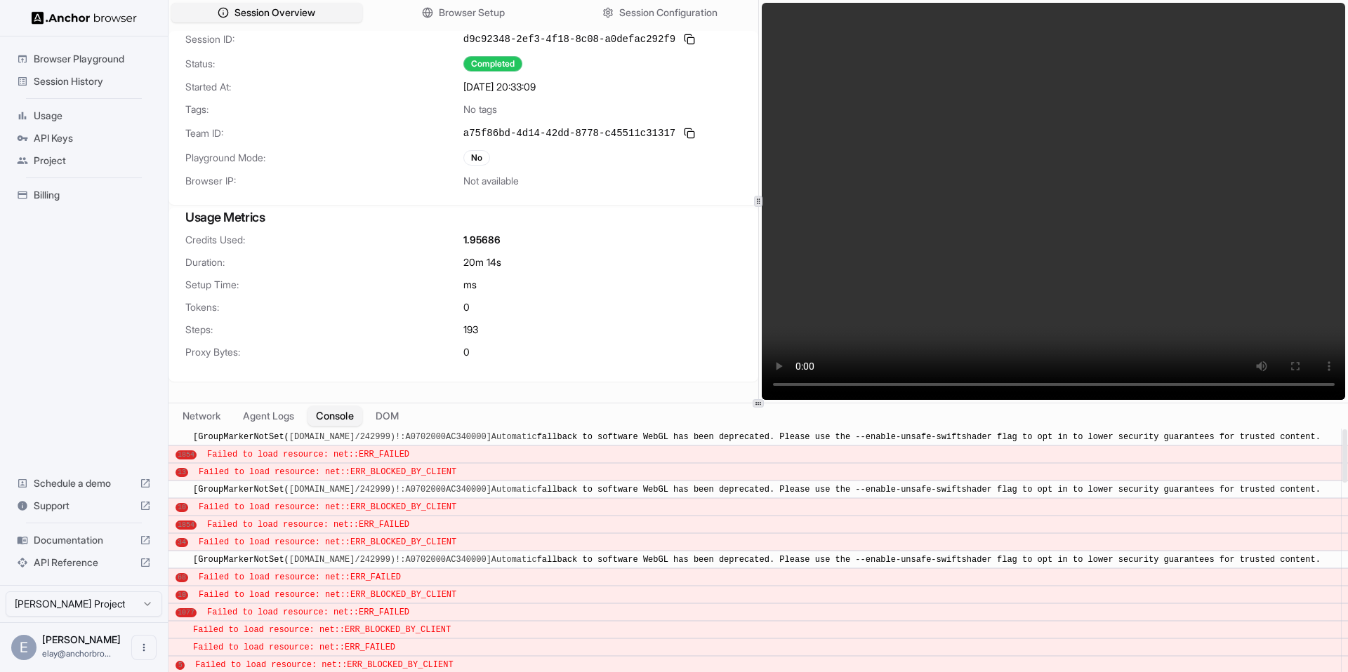
click at [336, 417] on button "Console" at bounding box center [334, 416] width 55 height 20
click at [272, 411] on button "Agent Logs" at bounding box center [269, 416] width 70 height 20
click at [329, 416] on button "Console" at bounding box center [334, 416] width 55 height 20
click at [374, 413] on button "DOM" at bounding box center [386, 416] width 41 height 20
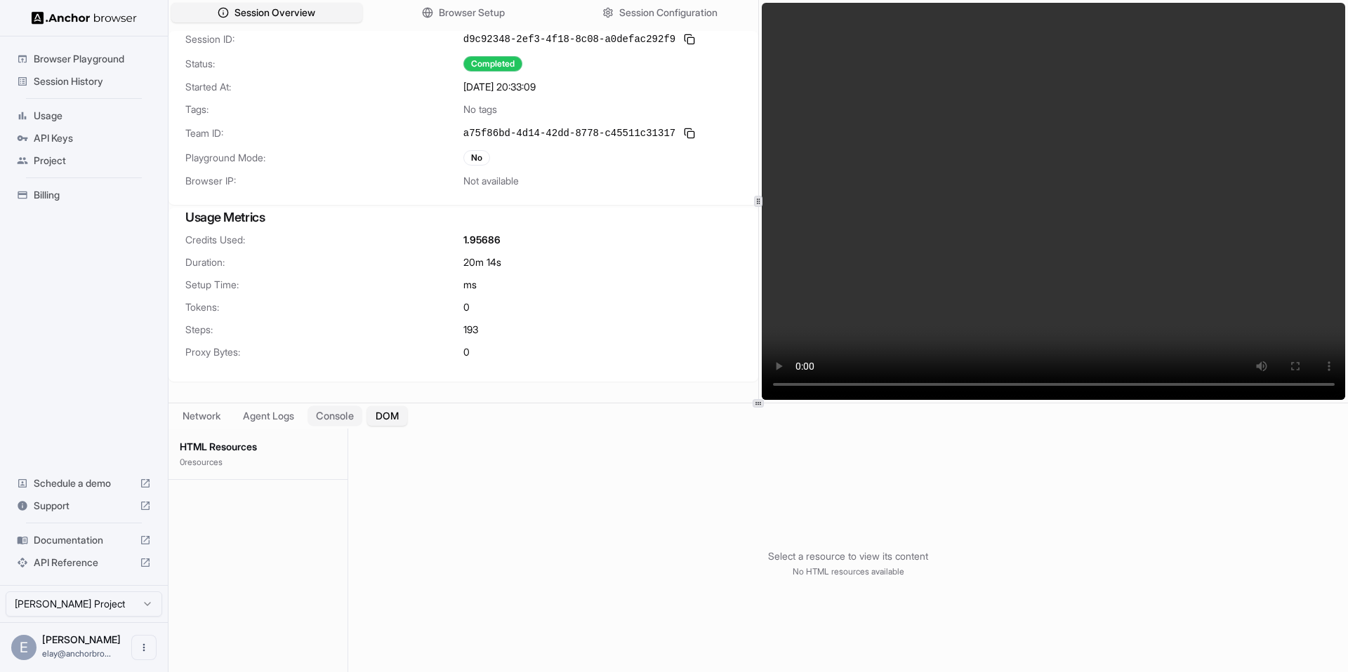
click at [343, 416] on button "Console" at bounding box center [334, 416] width 55 height 20
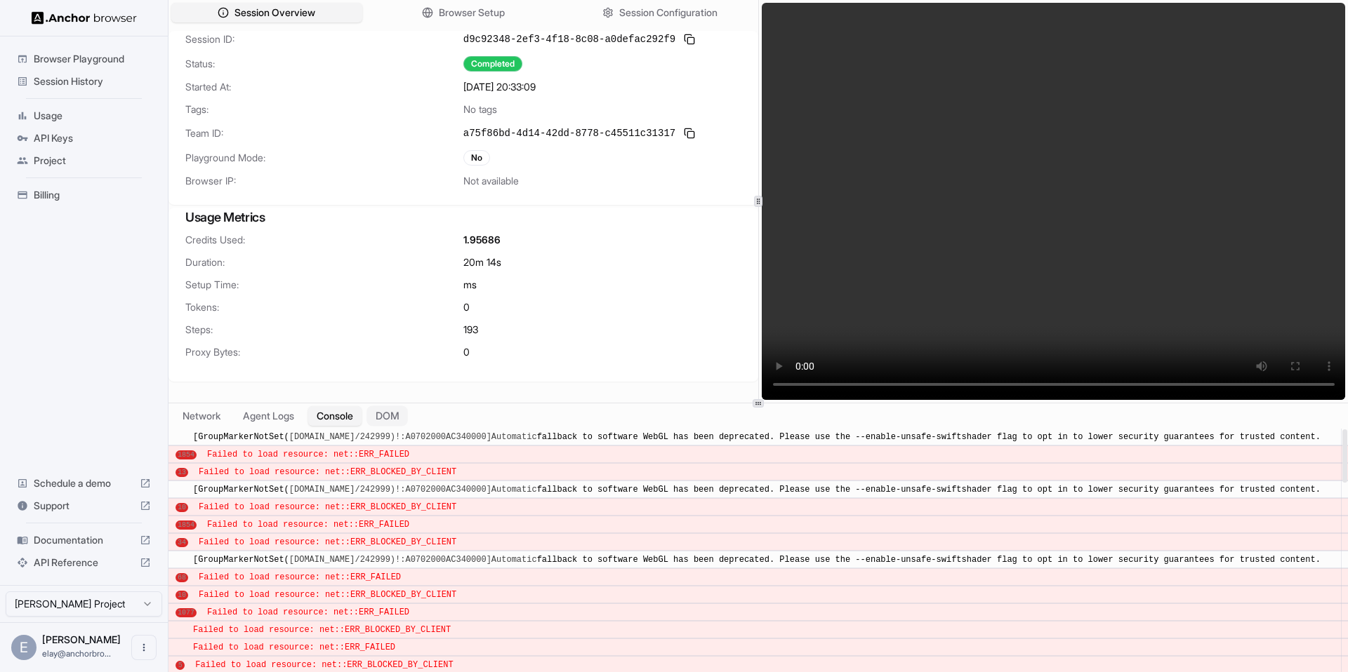
click at [389, 418] on button "DOM" at bounding box center [386, 416] width 41 height 20
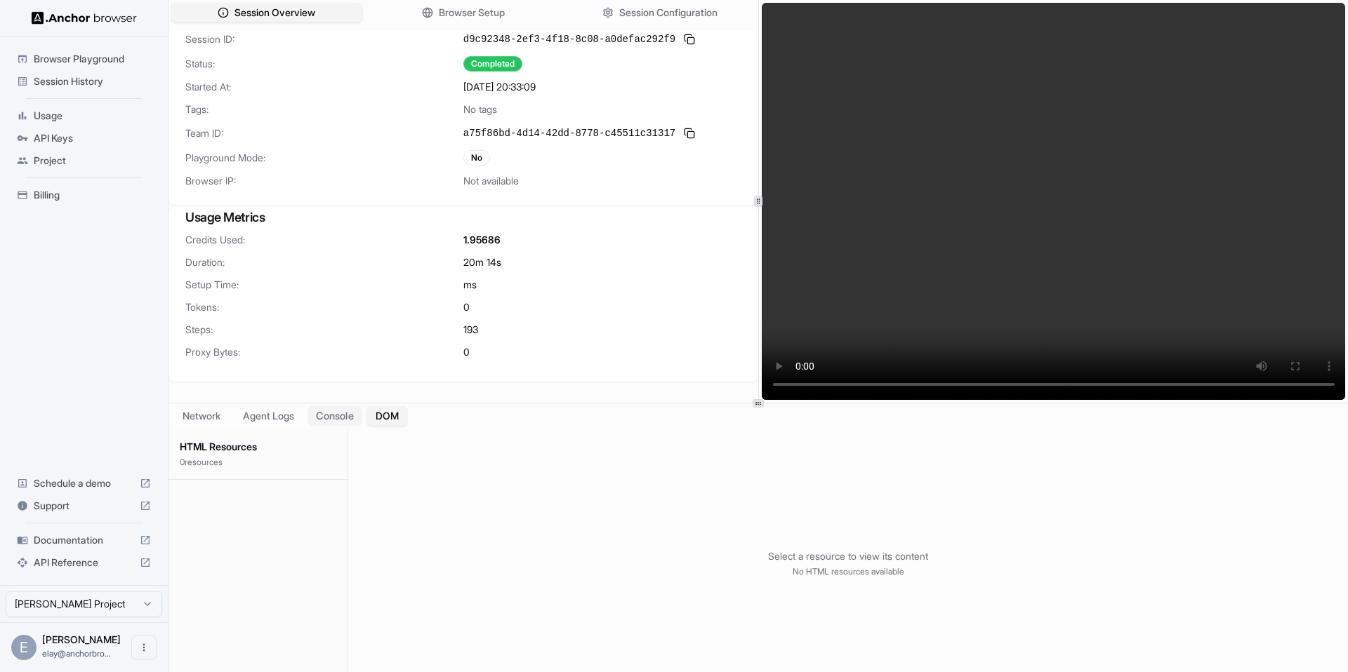
click at [347, 419] on button "Console" at bounding box center [334, 416] width 55 height 20
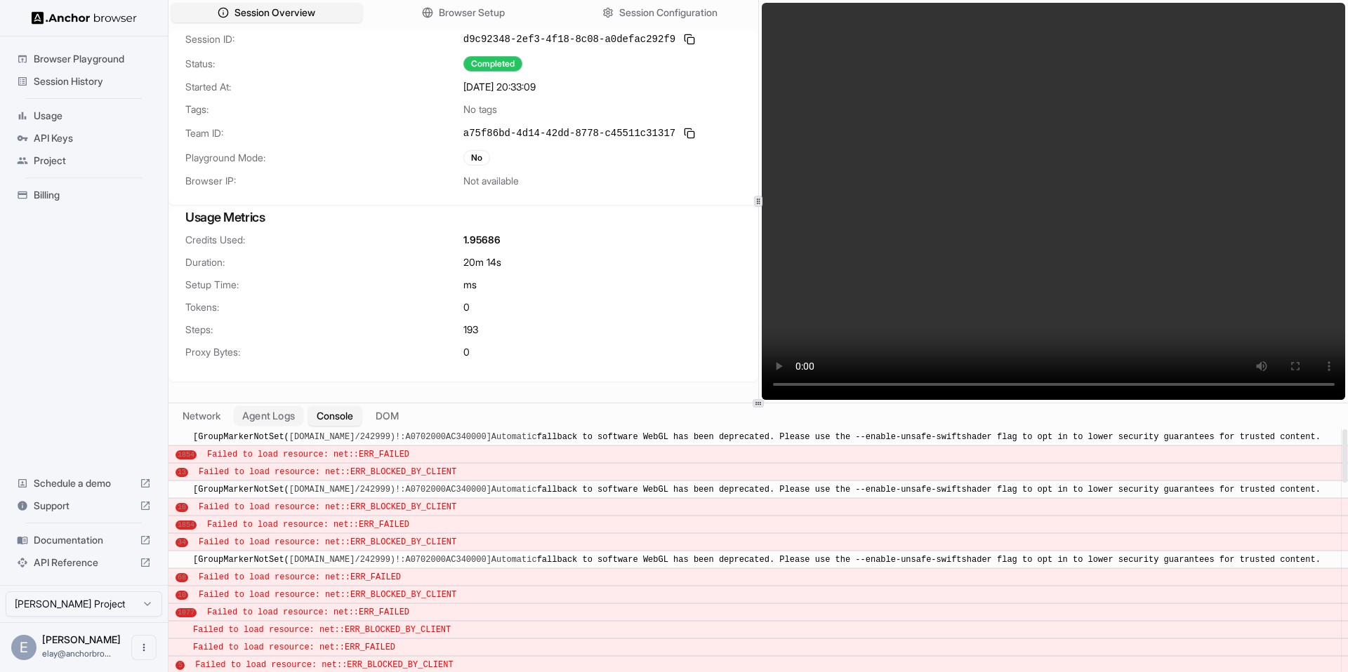
click at [264, 419] on button "Agent Logs" at bounding box center [269, 416] width 70 height 20
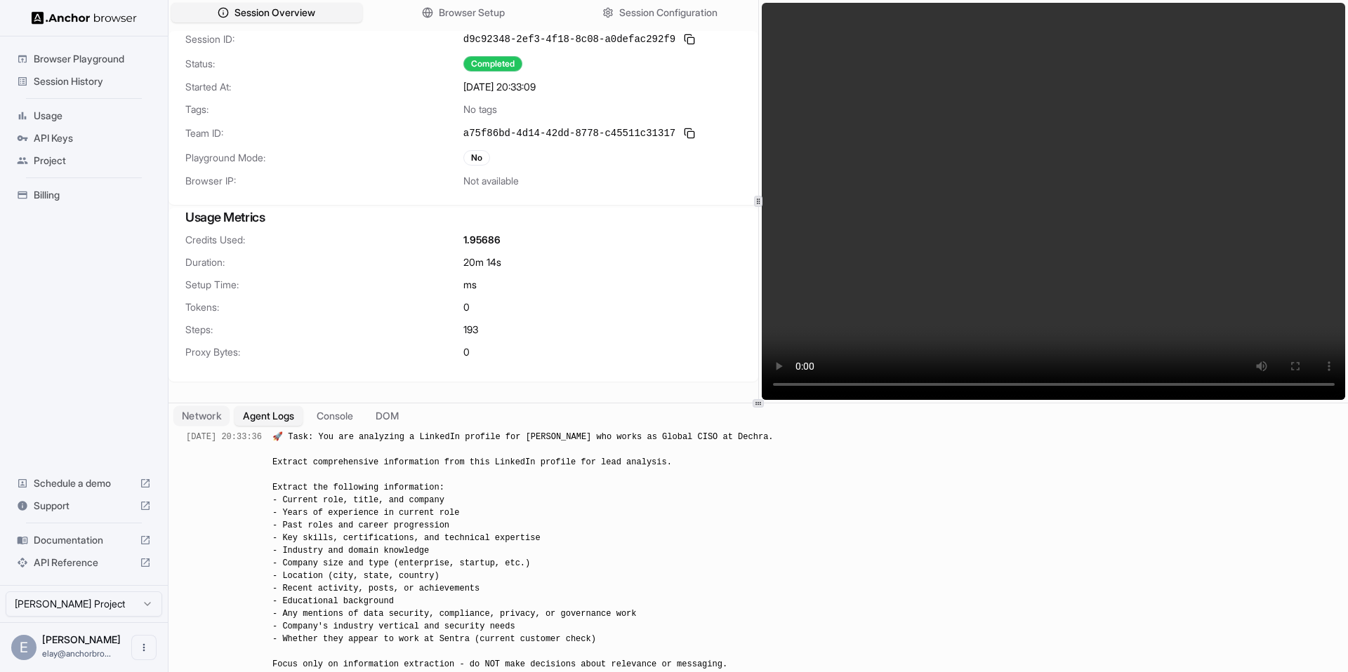
click at [215, 418] on button "Network" at bounding box center [201, 416] width 56 height 20
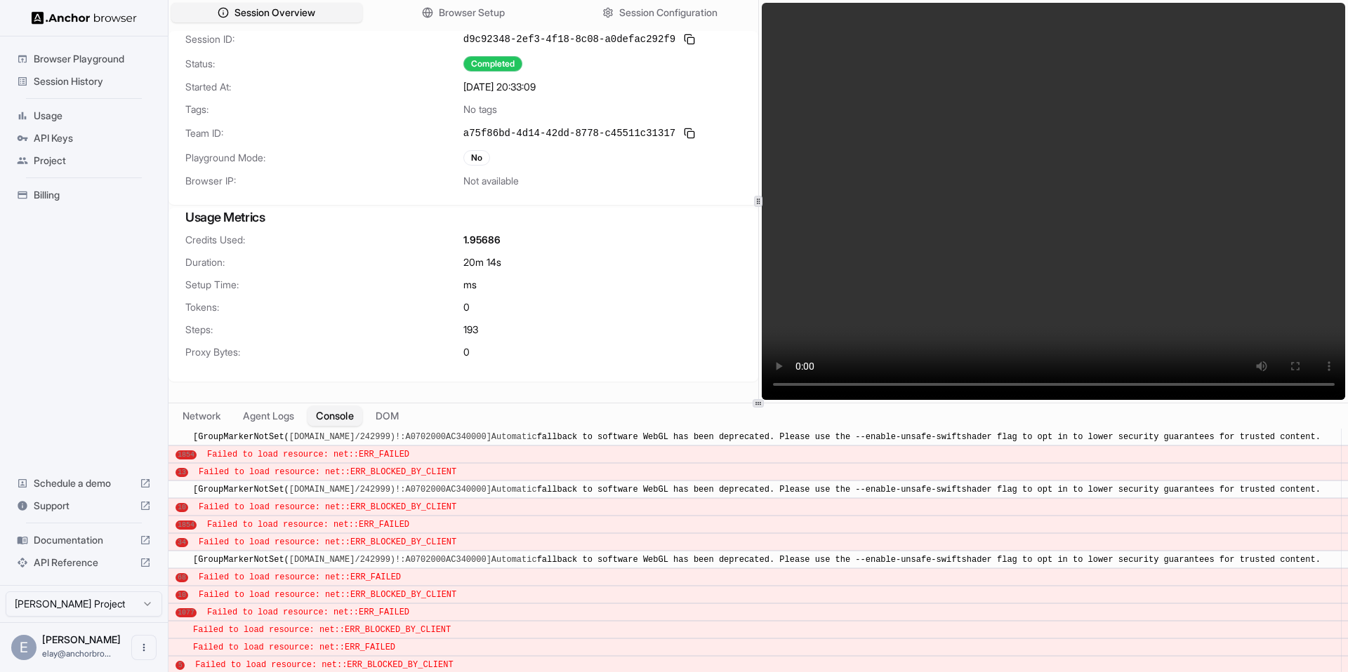
click at [342, 416] on button "Console" at bounding box center [334, 416] width 55 height 20
click at [216, 425] on button "Network" at bounding box center [201, 416] width 56 height 20
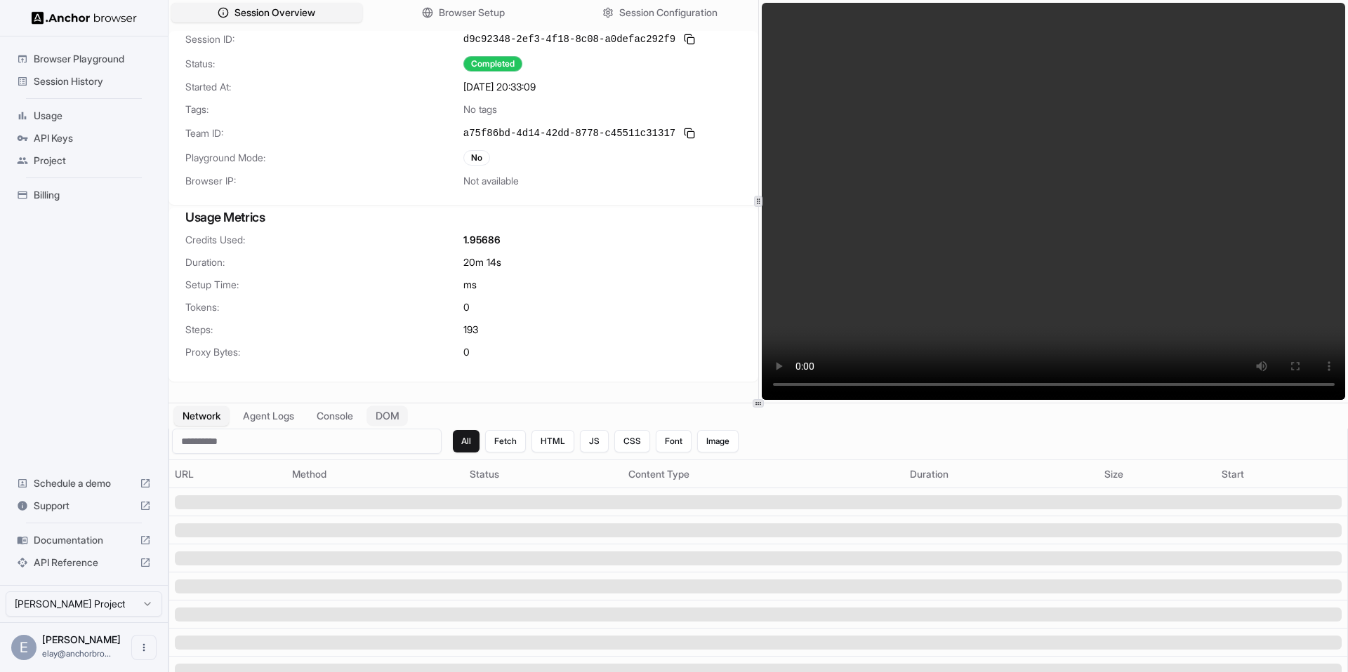
click at [397, 417] on button "DOM" at bounding box center [386, 416] width 41 height 20
click at [228, 416] on button "Network" at bounding box center [201, 416] width 56 height 20
click at [289, 416] on button "Agent Logs" at bounding box center [269, 416] width 70 height 20
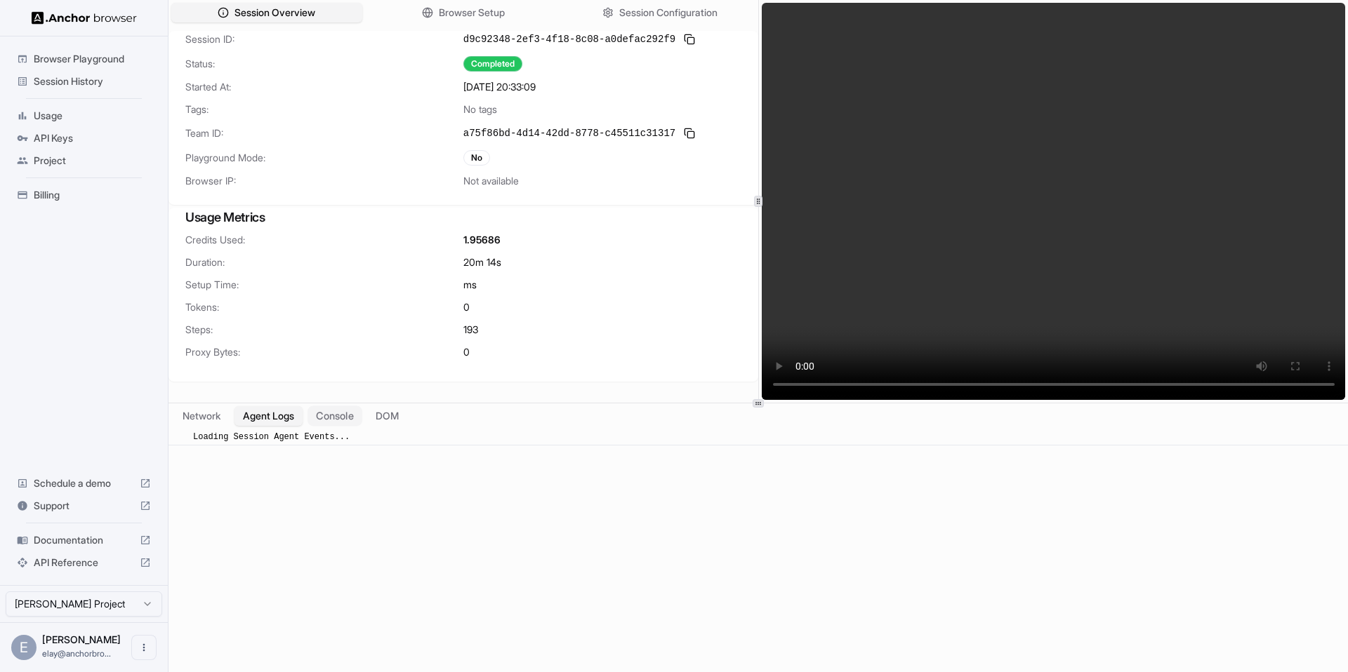
click at [350, 419] on button "Console" at bounding box center [334, 416] width 55 height 20
click at [398, 414] on button "DOM" at bounding box center [386, 416] width 41 height 20
click at [293, 417] on button "Agent Logs" at bounding box center [269, 416] width 70 height 20
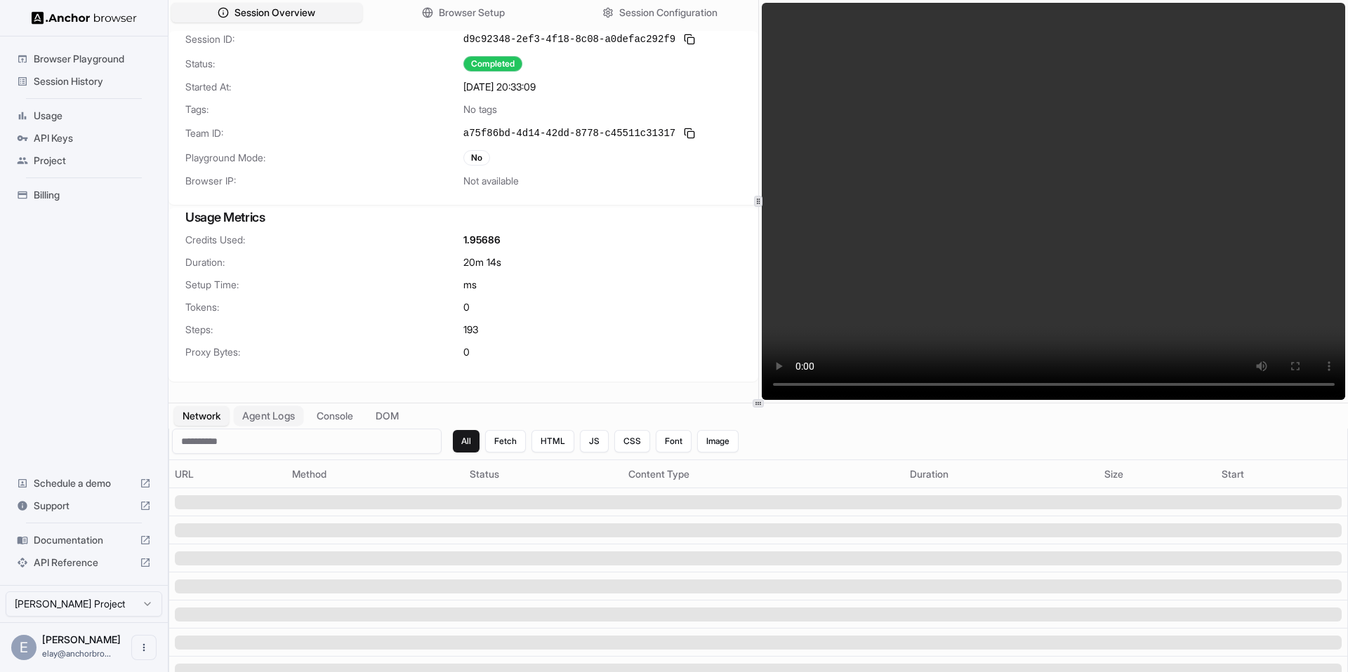
click at [286, 418] on button "Agent Logs" at bounding box center [269, 416] width 70 height 20
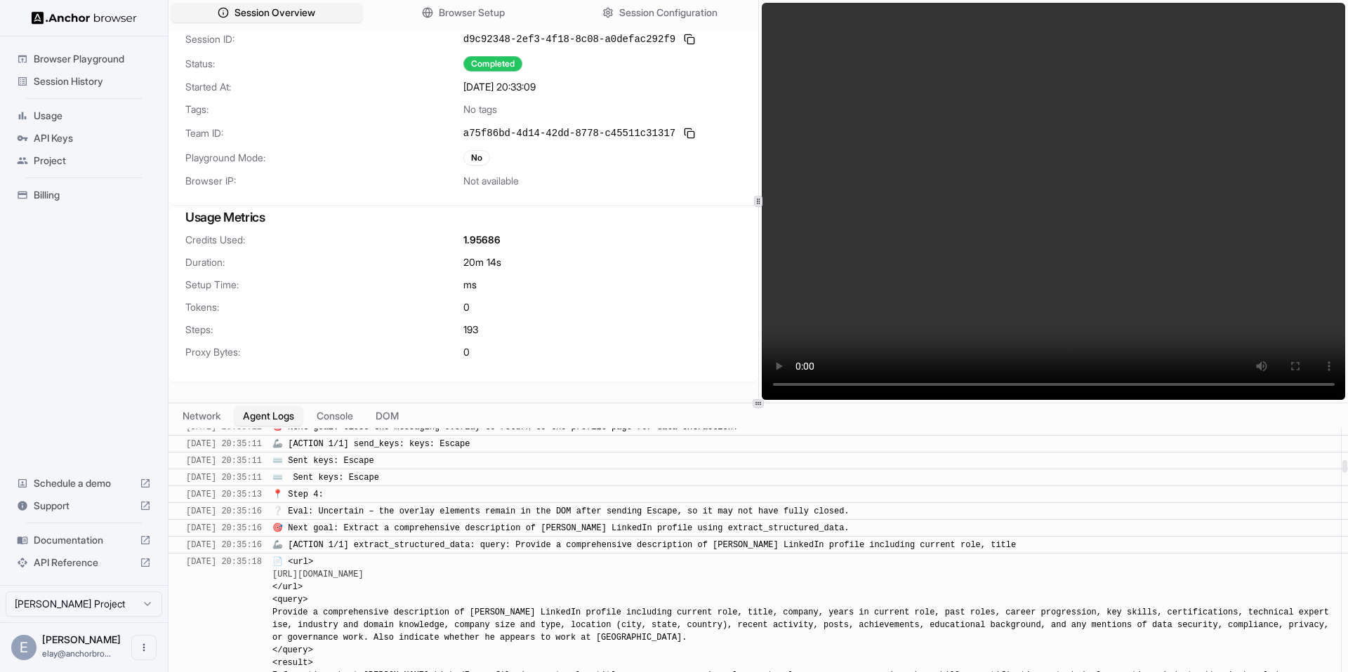
scroll to position [6101, 0]
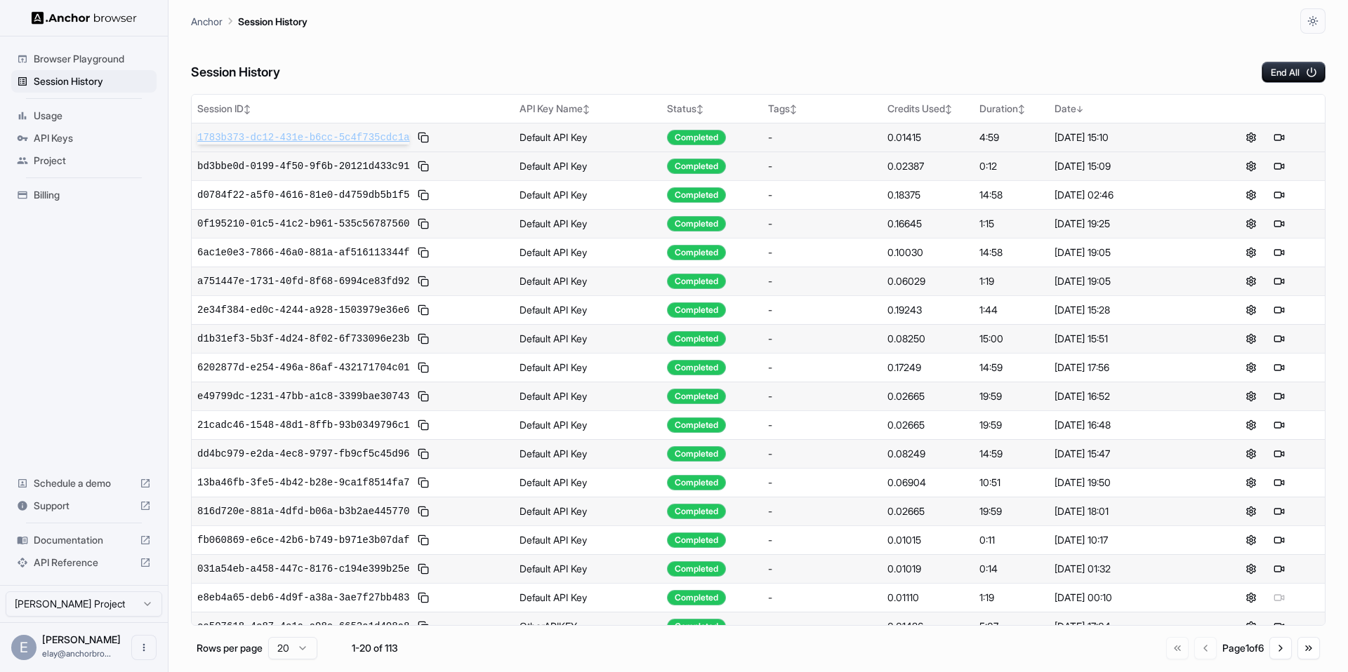
click at [305, 131] on span "1783b373-dc12-431e-b6cc-5c4f735cdc1a" at bounding box center [303, 138] width 212 height 14
click at [384, 159] on span "bd3bbe0d-0199-4f50-9f6b-20121d433c91" at bounding box center [303, 166] width 212 height 14
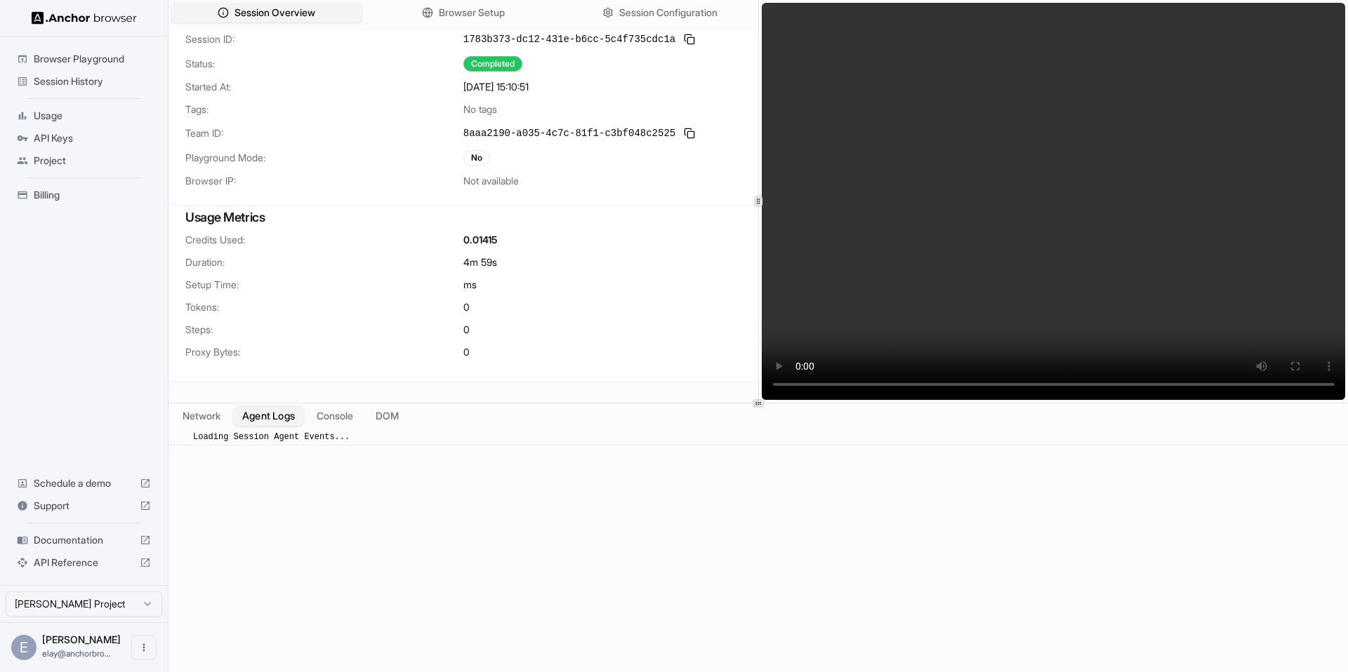
click at [297, 418] on button "Agent Logs" at bounding box center [269, 416] width 70 height 20
click at [409, 310] on span "Tokens:" at bounding box center [324, 307] width 278 height 14
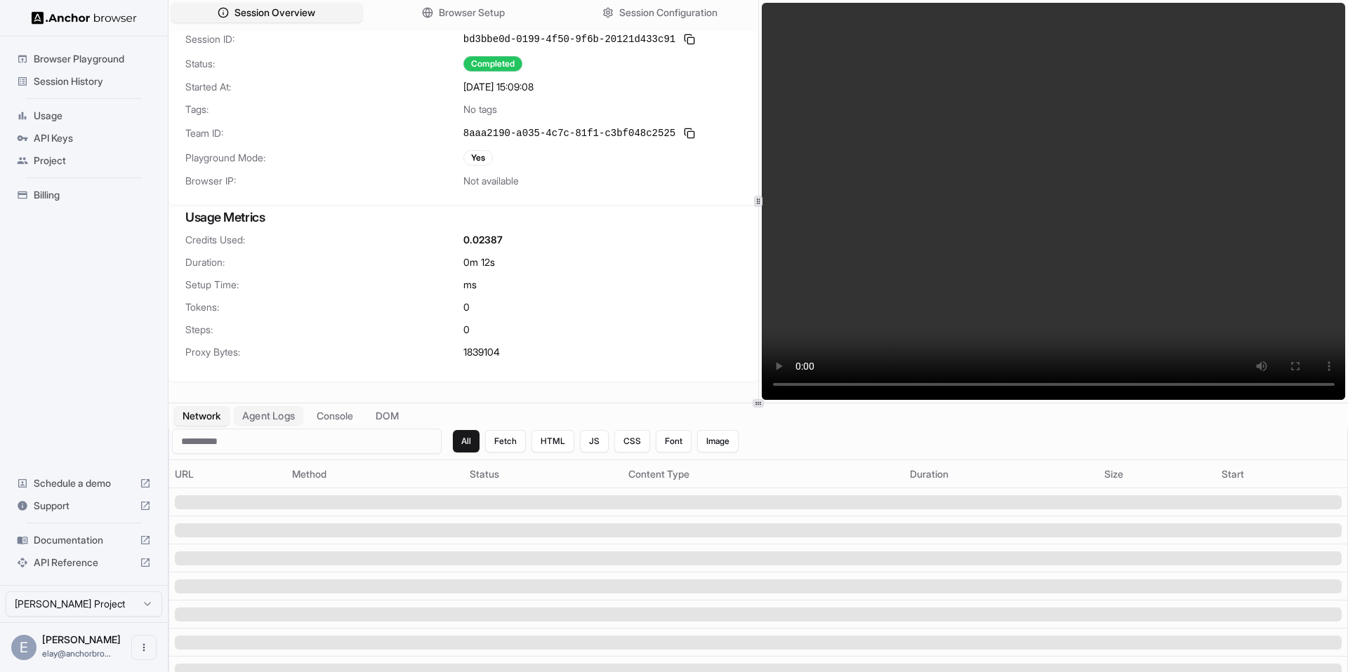
click at [293, 417] on button "Agent Logs" at bounding box center [269, 416] width 70 height 20
